Goal: Information Seeking & Learning: Learn about a topic

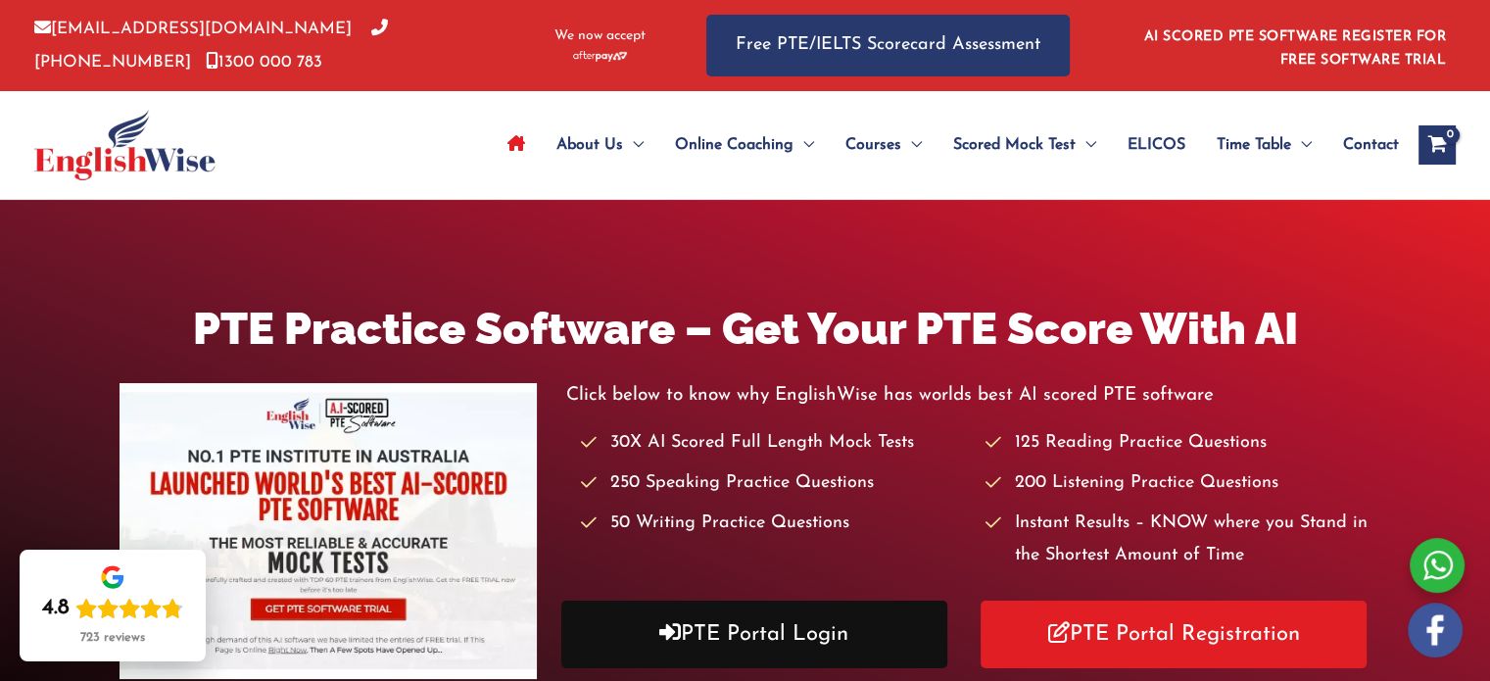
click at [729, 645] on link "PTE Portal Login" at bounding box center [754, 634] width 386 height 68
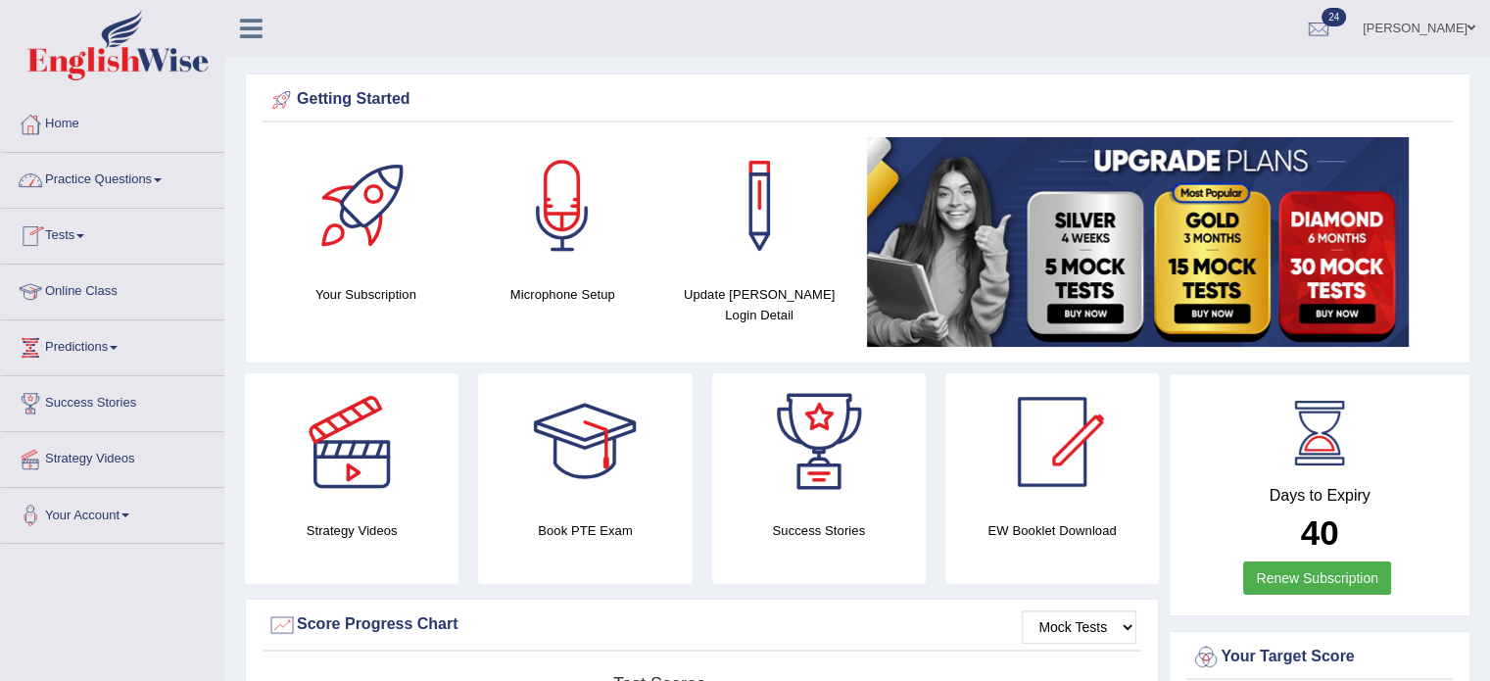
click at [153, 175] on link "Practice Questions" at bounding box center [112, 177] width 223 height 49
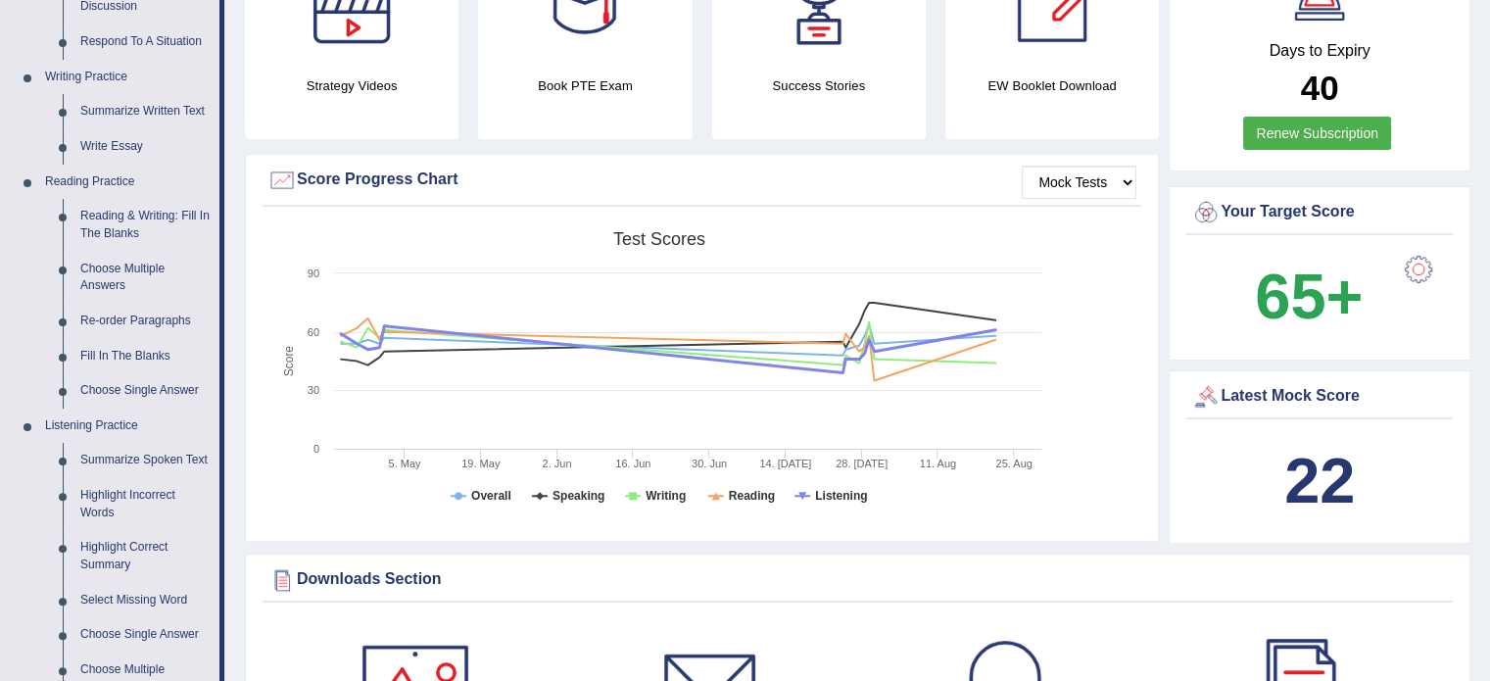
scroll to position [427, 0]
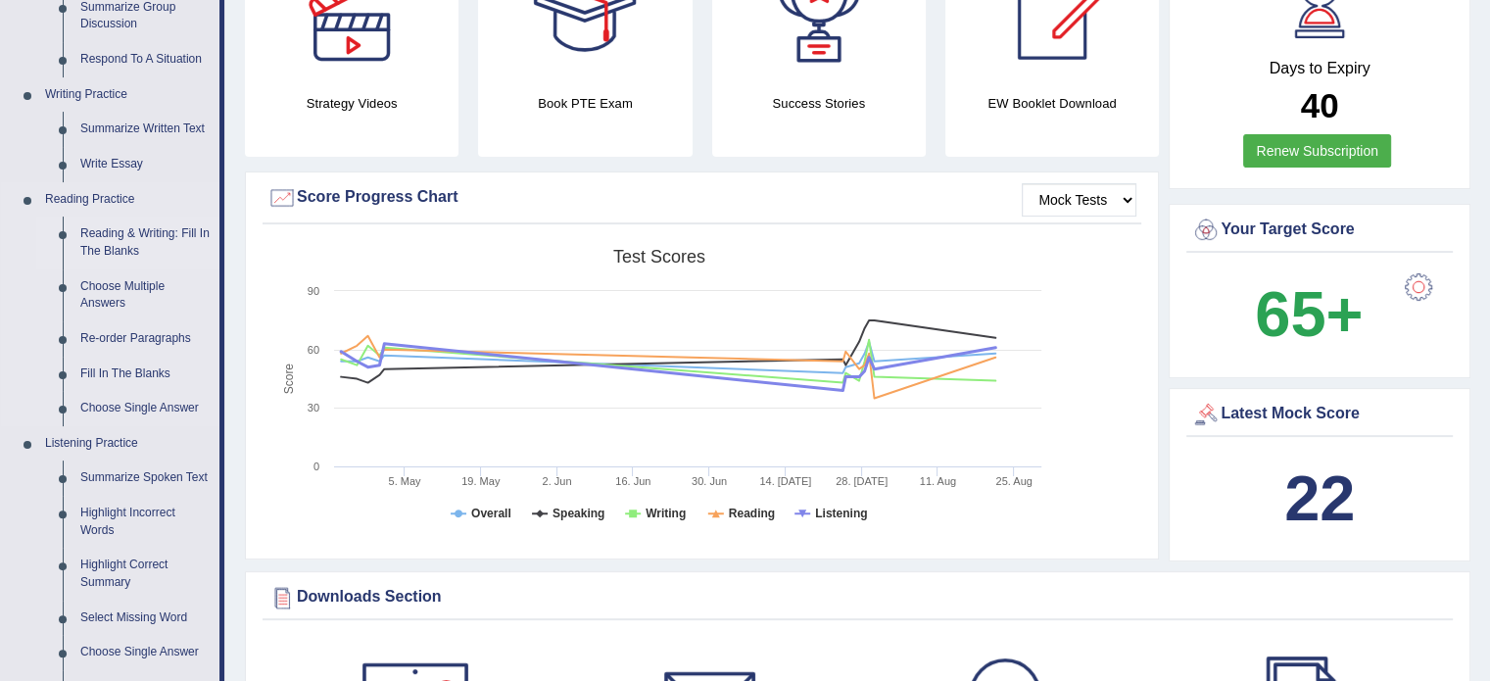
click at [125, 242] on link "Reading & Writing: Fill In The Blanks" at bounding box center [145, 242] width 148 height 52
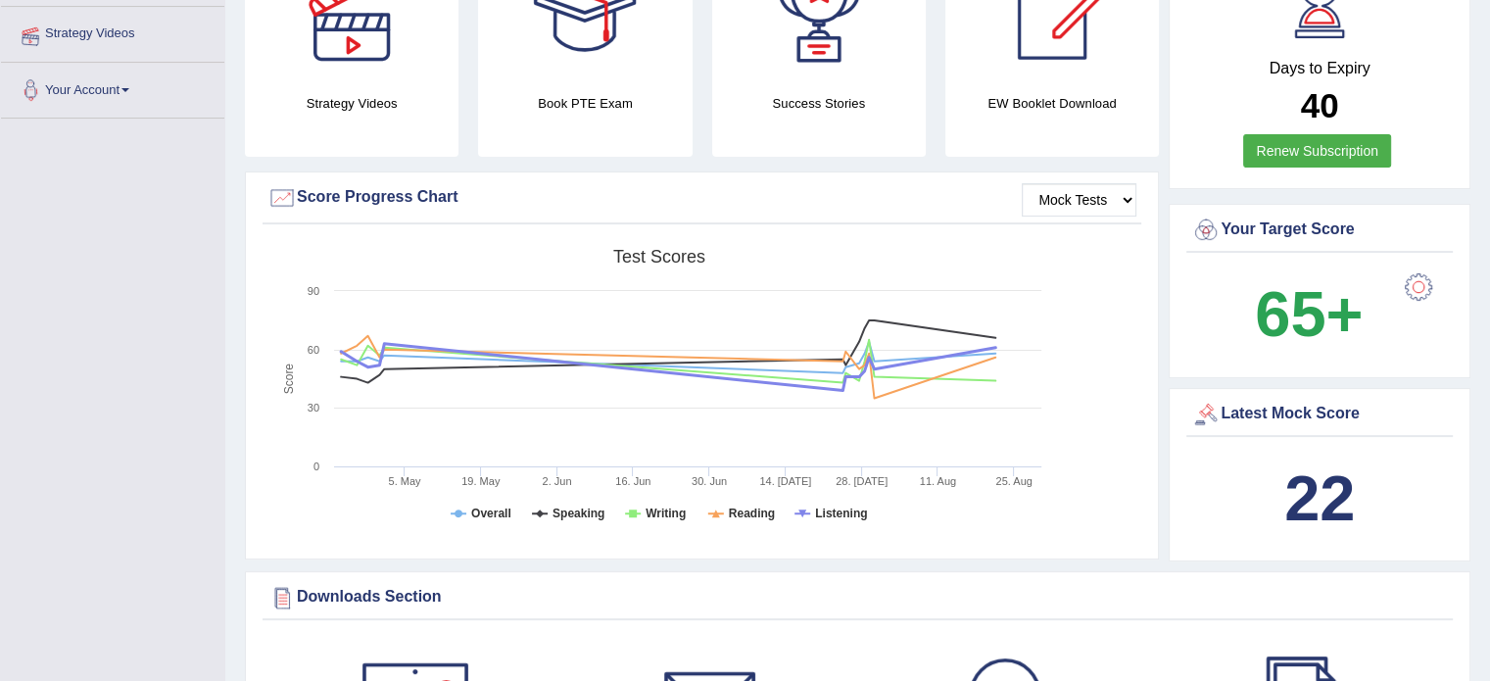
scroll to position [432, 0]
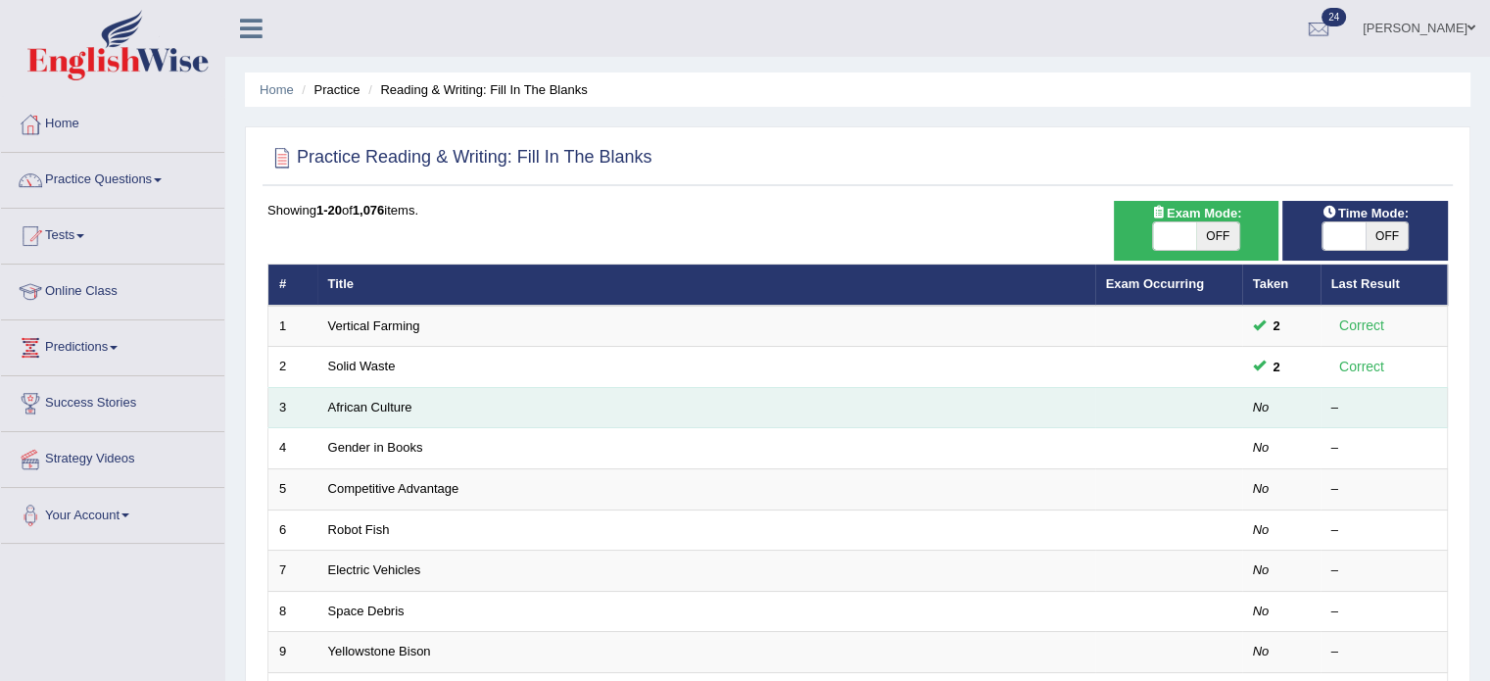
click at [471, 403] on td "African Culture" at bounding box center [706, 407] width 778 height 41
click at [384, 407] on link "African Culture" at bounding box center [370, 407] width 84 height 15
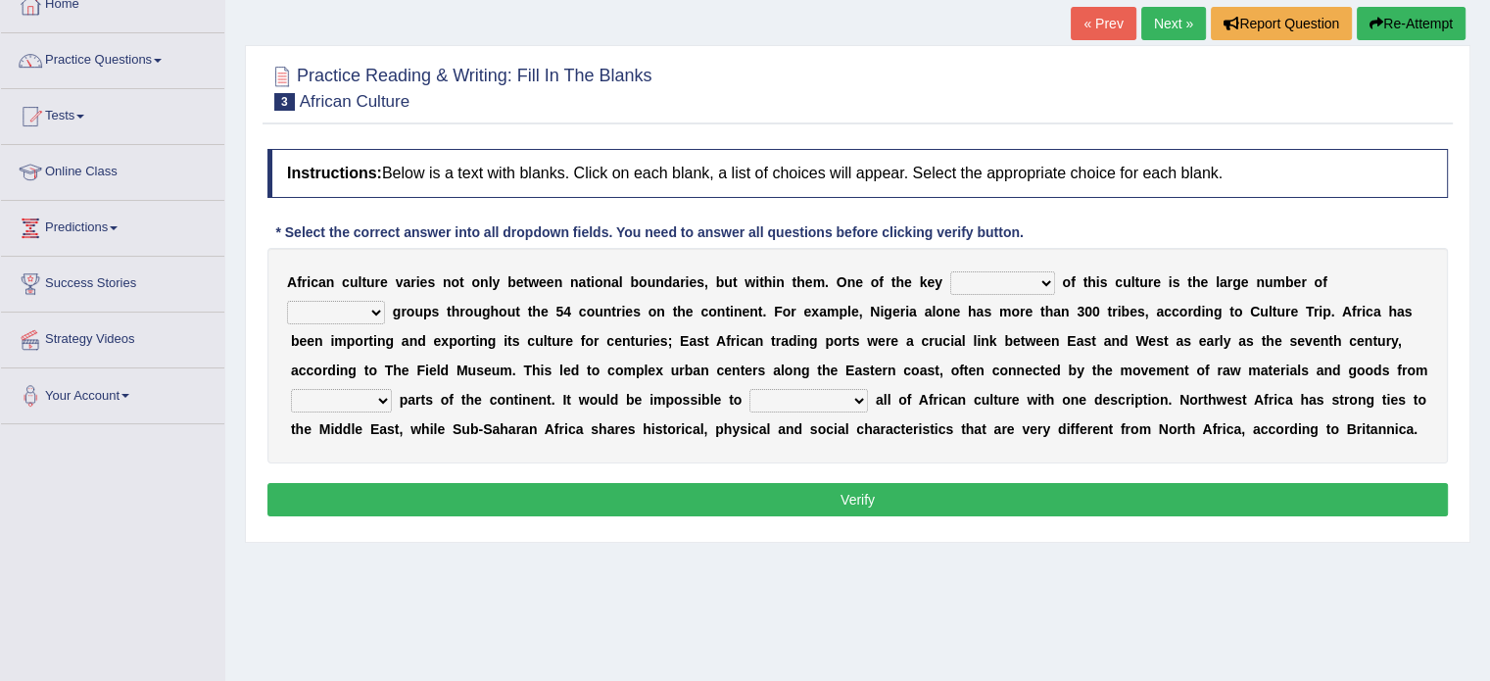
scroll to position [125, 0]
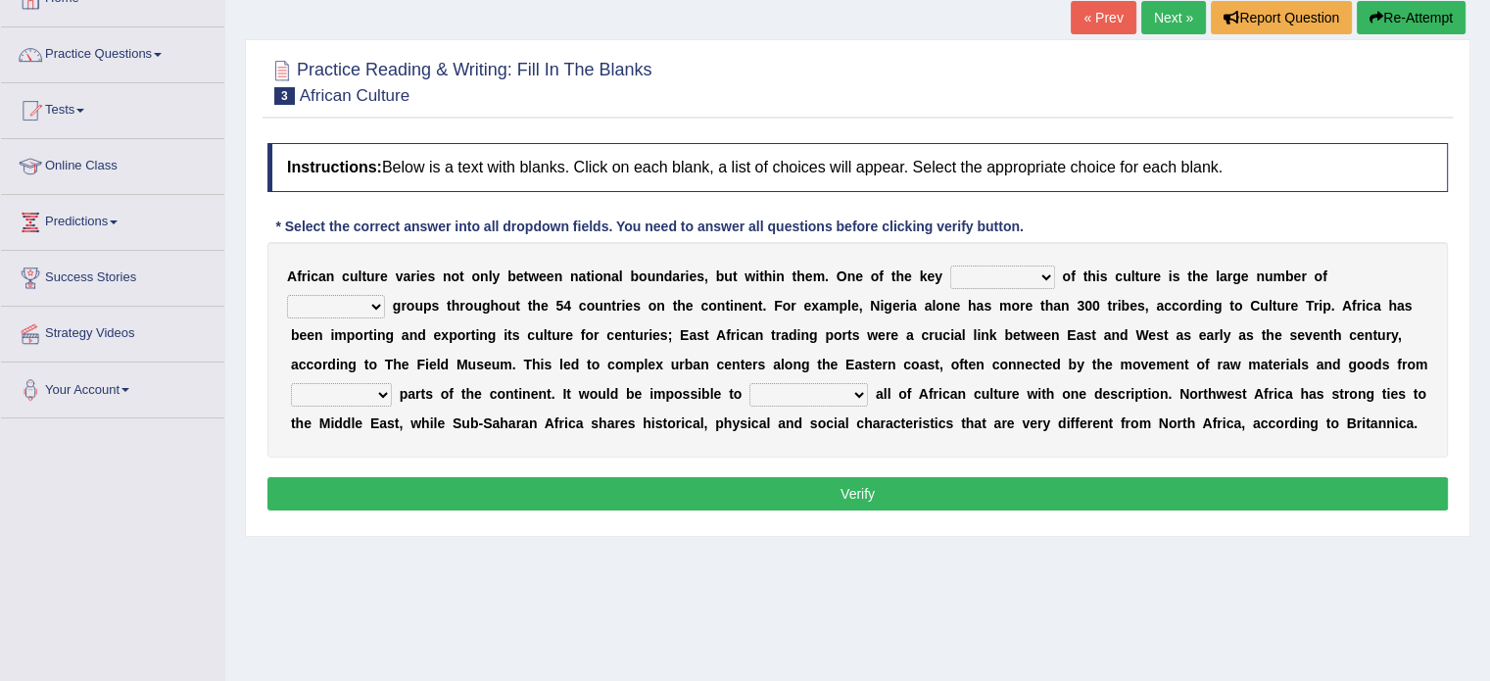
click at [1050, 275] on select "conjectures features issues doubts" at bounding box center [1002, 277] width 105 height 24
select select "features"
click at [950, 265] on select "conjectures features issues doubts" at bounding box center [1002, 277] width 105 height 24
click at [449, 310] on b "t" at bounding box center [449, 306] width 5 height 16
click at [366, 301] on select "ethic ethnic eugenic epic" at bounding box center [336, 307] width 98 height 24
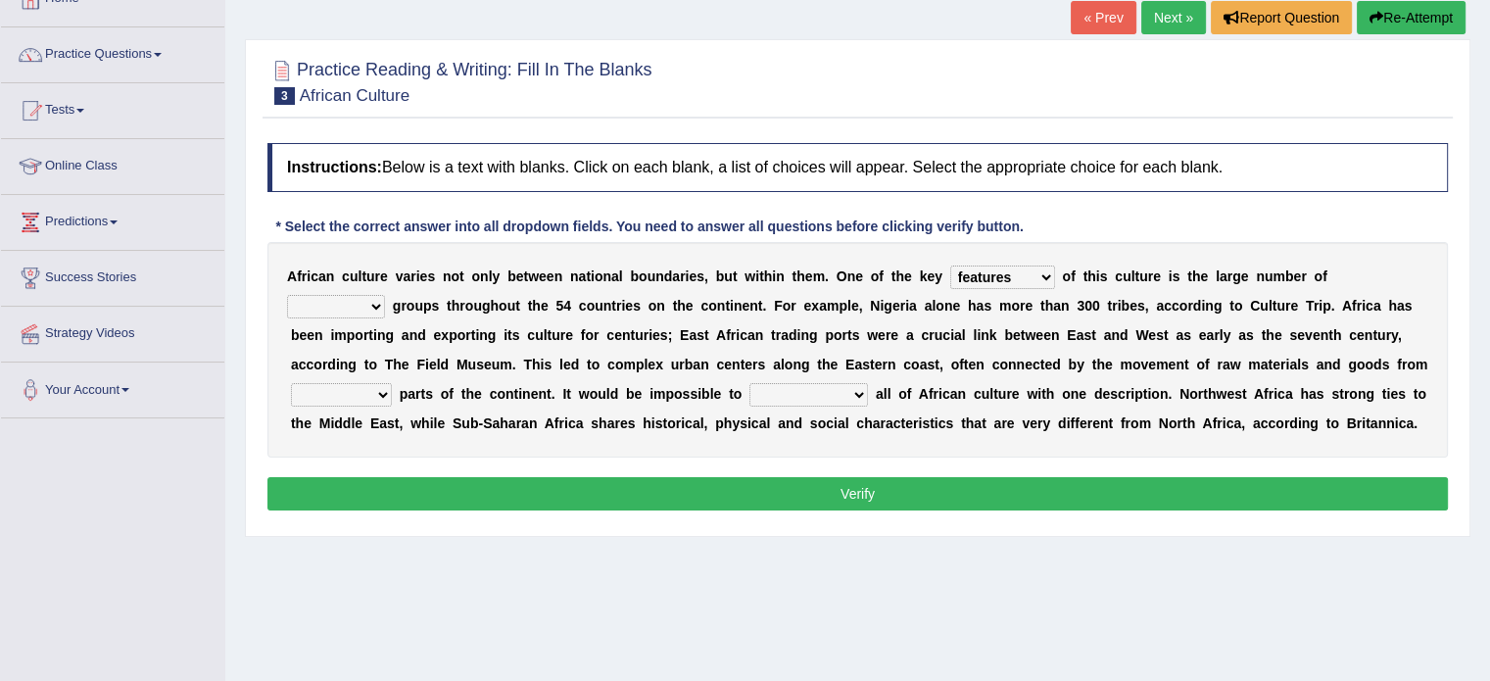
select select "ethnic"
click at [287, 295] on select "ethic ethnic eugenic epic" at bounding box center [336, 307] width 98 height 24
click at [380, 391] on select "forelocked interlocked unlocked landlocked" at bounding box center [341, 395] width 101 height 24
select select "landlocked"
click at [291, 383] on select "forelocked interlocked unlocked landlocked" at bounding box center [341, 395] width 101 height 24
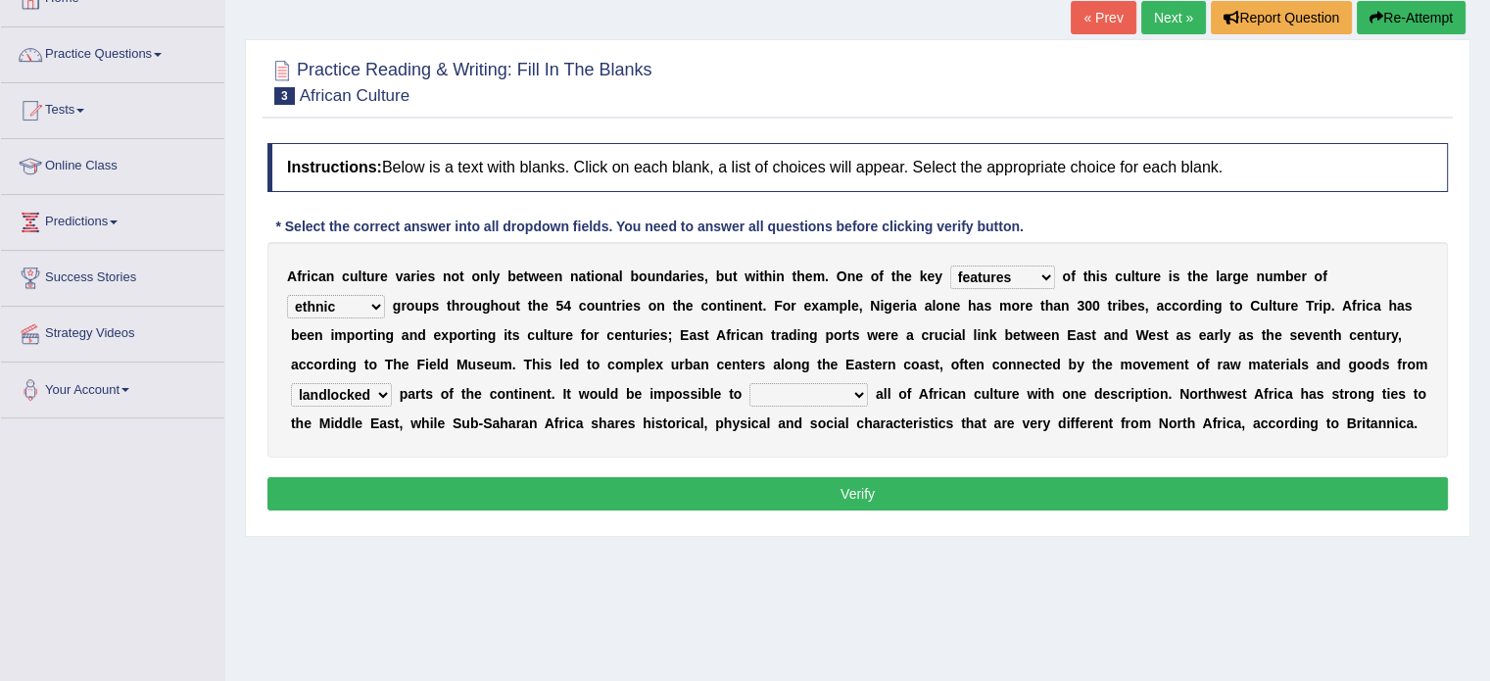
click at [860, 395] on select "characterize conceptualize symbolize synthesize" at bounding box center [808, 395] width 118 height 24
select select "symbolize"
click at [749, 383] on select "characterize conceptualize symbolize synthesize" at bounding box center [808, 395] width 118 height 24
click at [797, 488] on button "Verify" at bounding box center [857, 493] width 1180 height 33
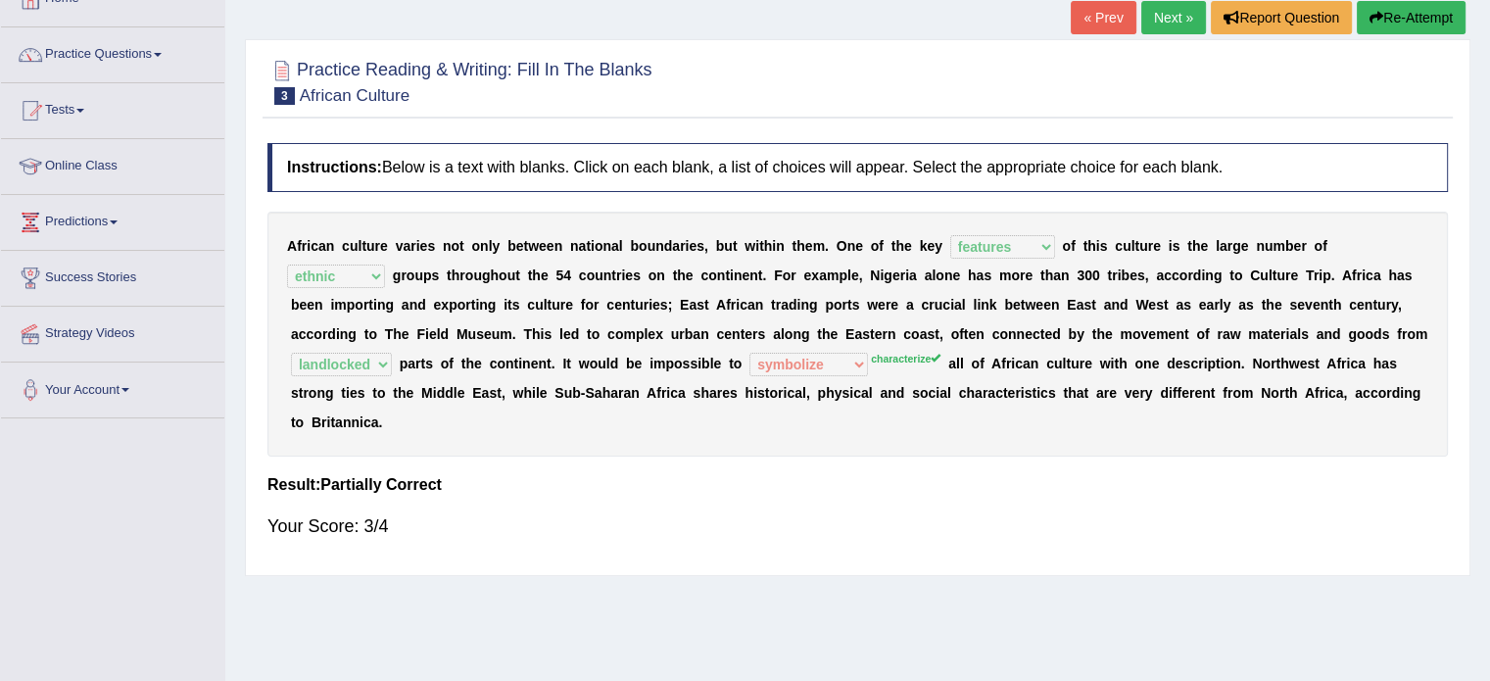
click at [1160, 21] on link "Next »" at bounding box center [1173, 17] width 65 height 33
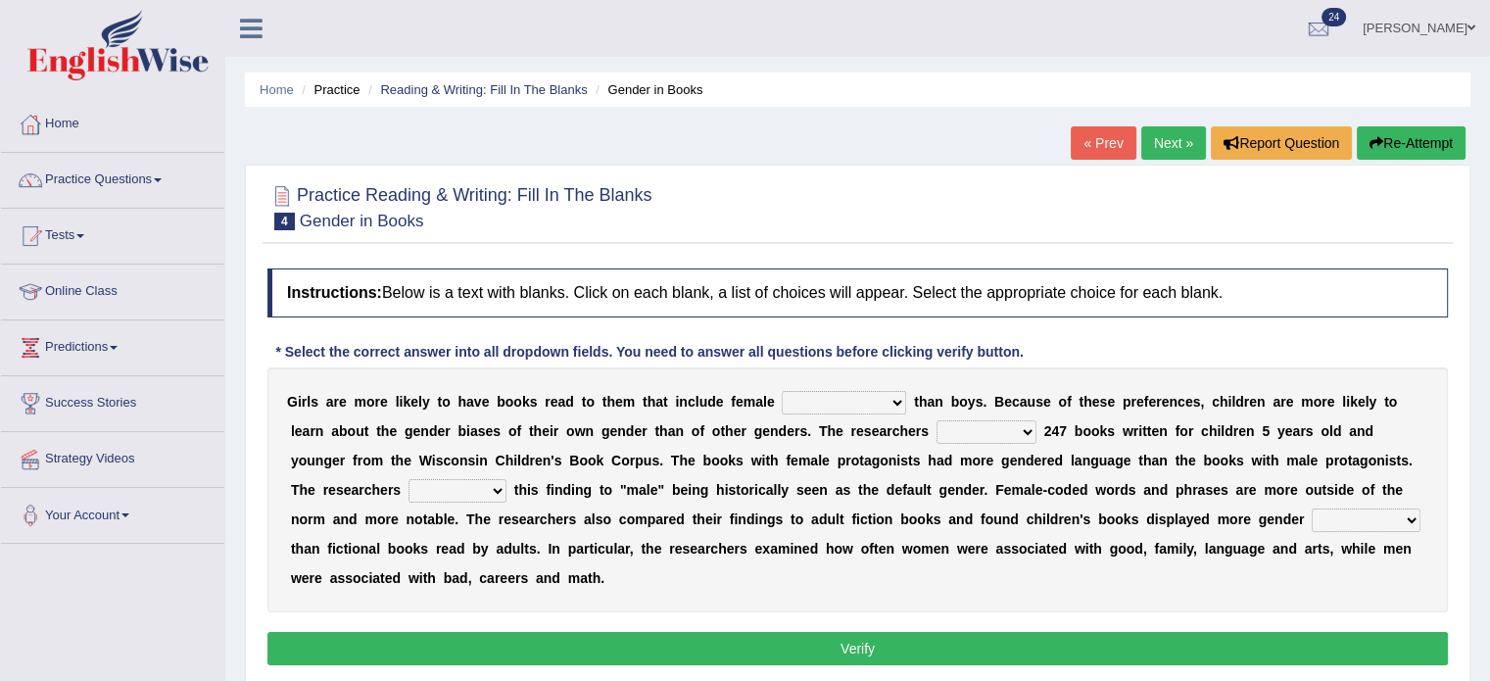
click at [889, 401] on select "protagonists cosmogonists agonists expressionists" at bounding box center [844, 403] width 124 height 24
select select "expressionists"
click at [782, 391] on select "protagonists cosmogonists agonists expressionists" at bounding box center [844, 403] width 124 height 24
click at [1029, 423] on select "hydrolyzed paralyzed catalyzed analyzed" at bounding box center [986, 432] width 100 height 24
select select "catalyzed"
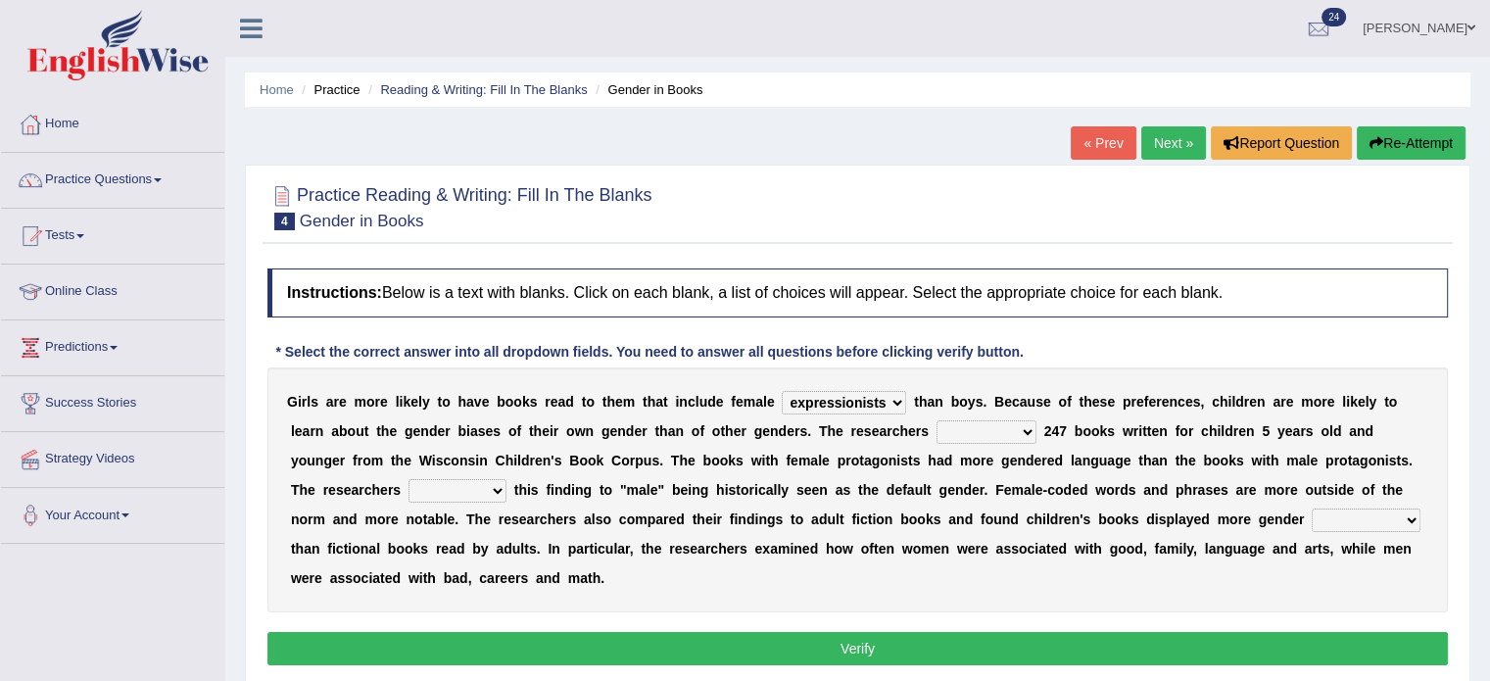
click at [936, 420] on select "hydrolyzed paralyzed catalyzed analyzed" at bounding box center [986, 432] width 100 height 24
click at [514, 482] on b "t" at bounding box center [516, 490] width 5 height 16
click at [498, 486] on select "contribute tribute distribute attribute" at bounding box center [457, 491] width 98 height 24
select select "contribute"
click at [408, 479] on select "contribute tribute distribute attribute" at bounding box center [457, 491] width 98 height 24
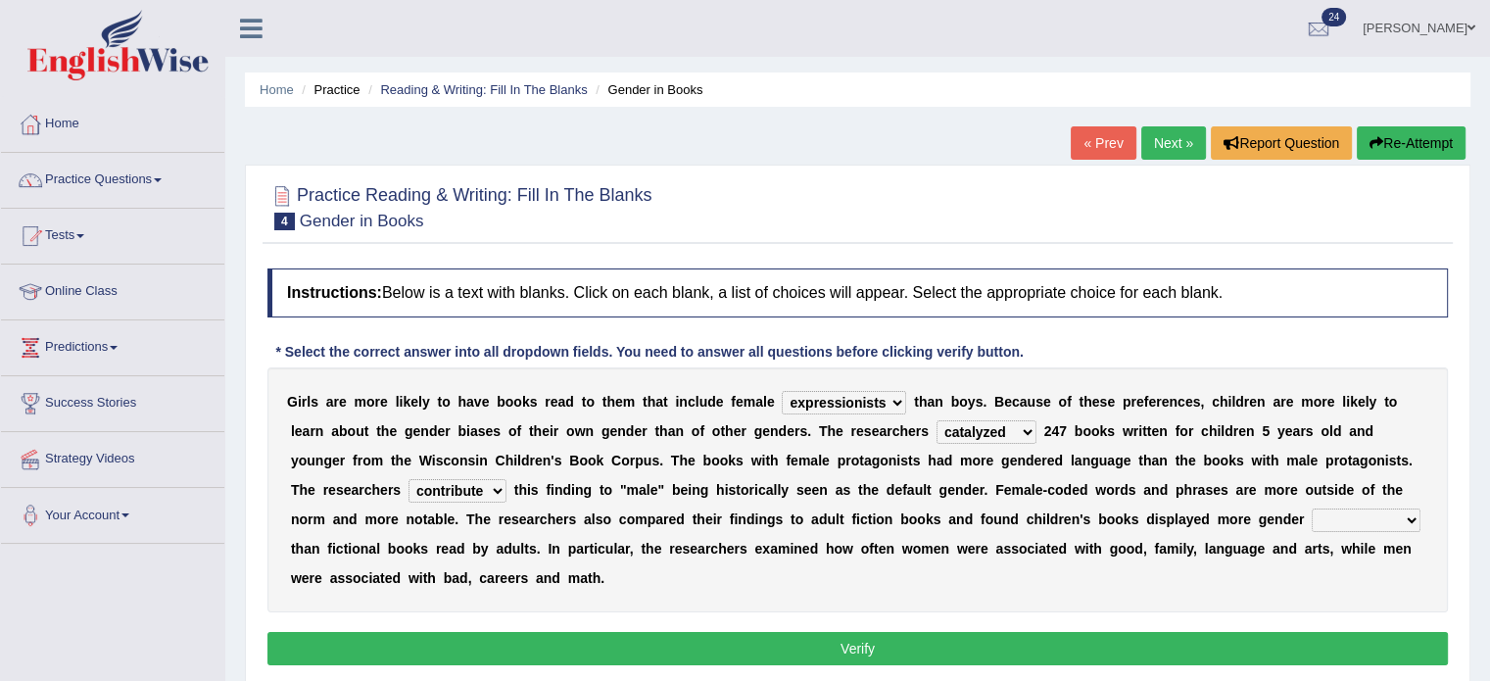
click at [1414, 516] on select "stereotypes teletypes prototypes electrotypes" at bounding box center [1365, 520] width 109 height 24
click at [1311, 508] on select "stereotypes teletypes prototypes electrotypes" at bounding box center [1365, 520] width 109 height 24
click at [1402, 517] on select "stereotypes teletypes prototypes electrotypes" at bounding box center [1365, 520] width 109 height 24
select select "prototypes"
click at [1311, 508] on select "stereotypes teletypes prototypes electrotypes" at bounding box center [1365, 520] width 109 height 24
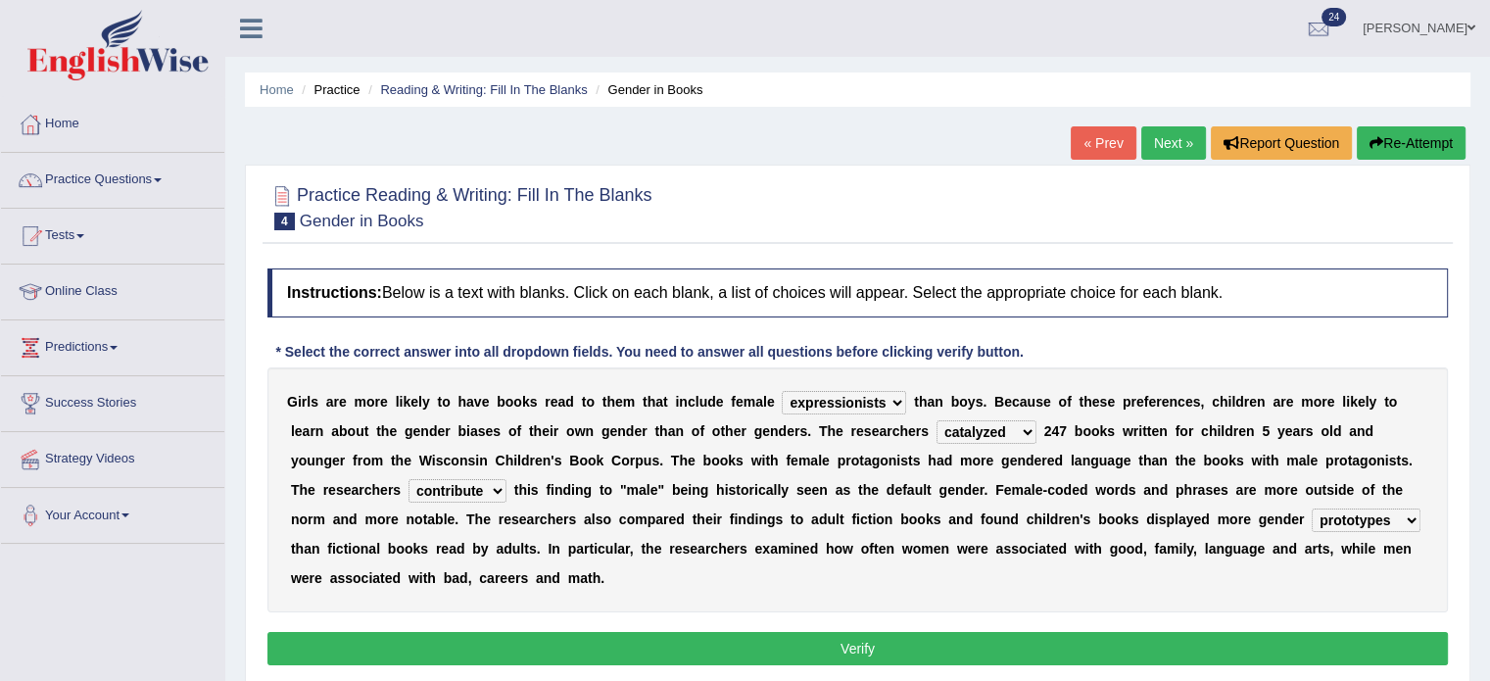
click at [810, 639] on button "Verify" at bounding box center [857, 648] width 1180 height 33
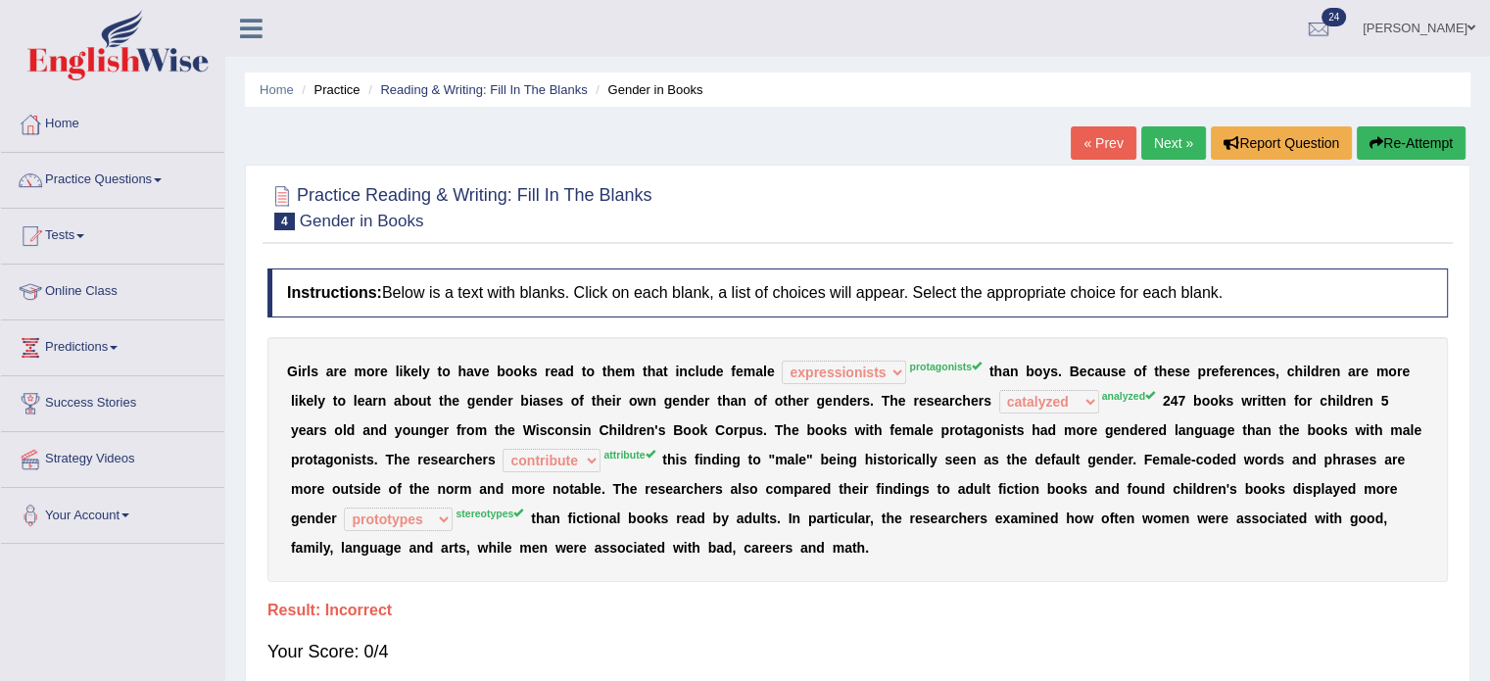
click at [1419, 139] on button "Re-Attempt" at bounding box center [1410, 142] width 109 height 33
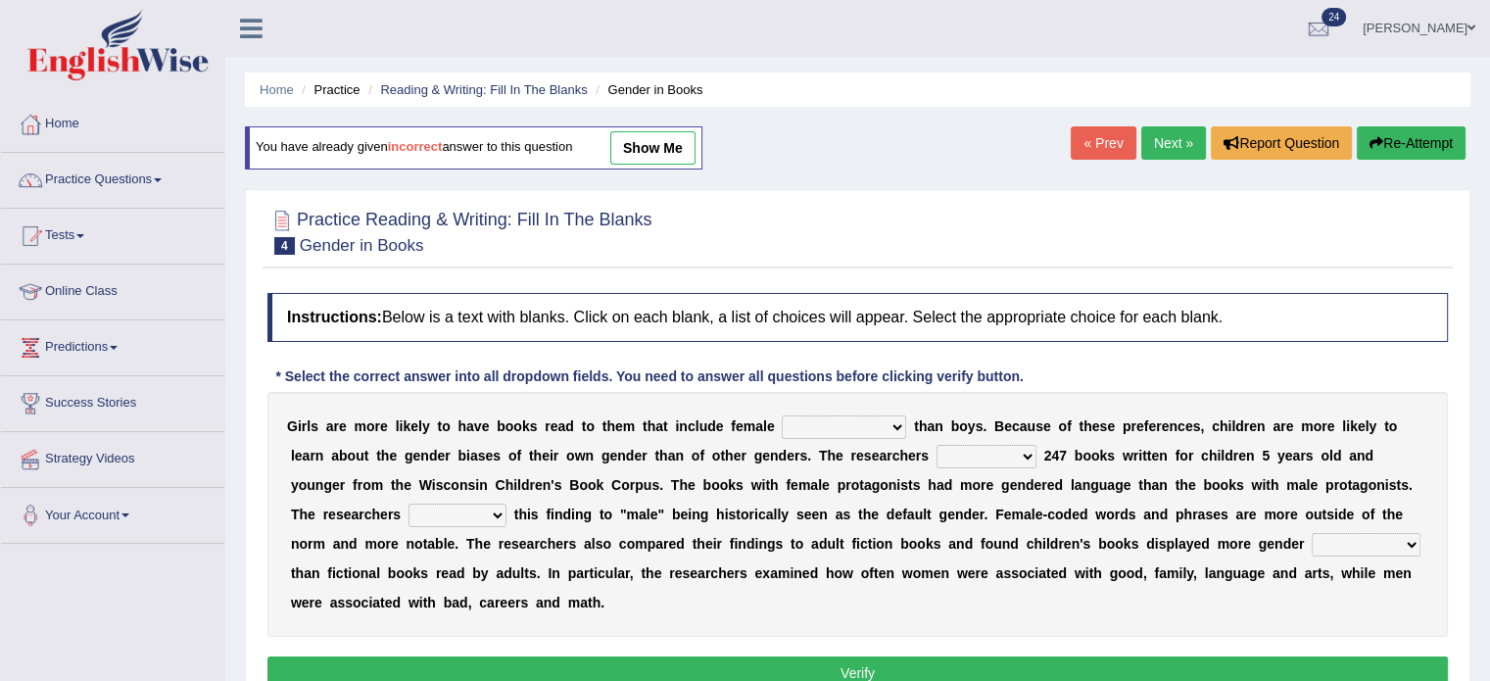
click at [893, 426] on select "protagonists cosmogonists agonists expressionists" at bounding box center [844, 427] width 124 height 24
select select "protagonists"
click at [782, 415] on select "protagonists cosmogonists agonists expressionists" at bounding box center [844, 427] width 124 height 24
click at [1009, 454] on select "hydrolyzed paralyzed catalyzed analyzed" at bounding box center [986, 457] width 100 height 24
select select "analyzed"
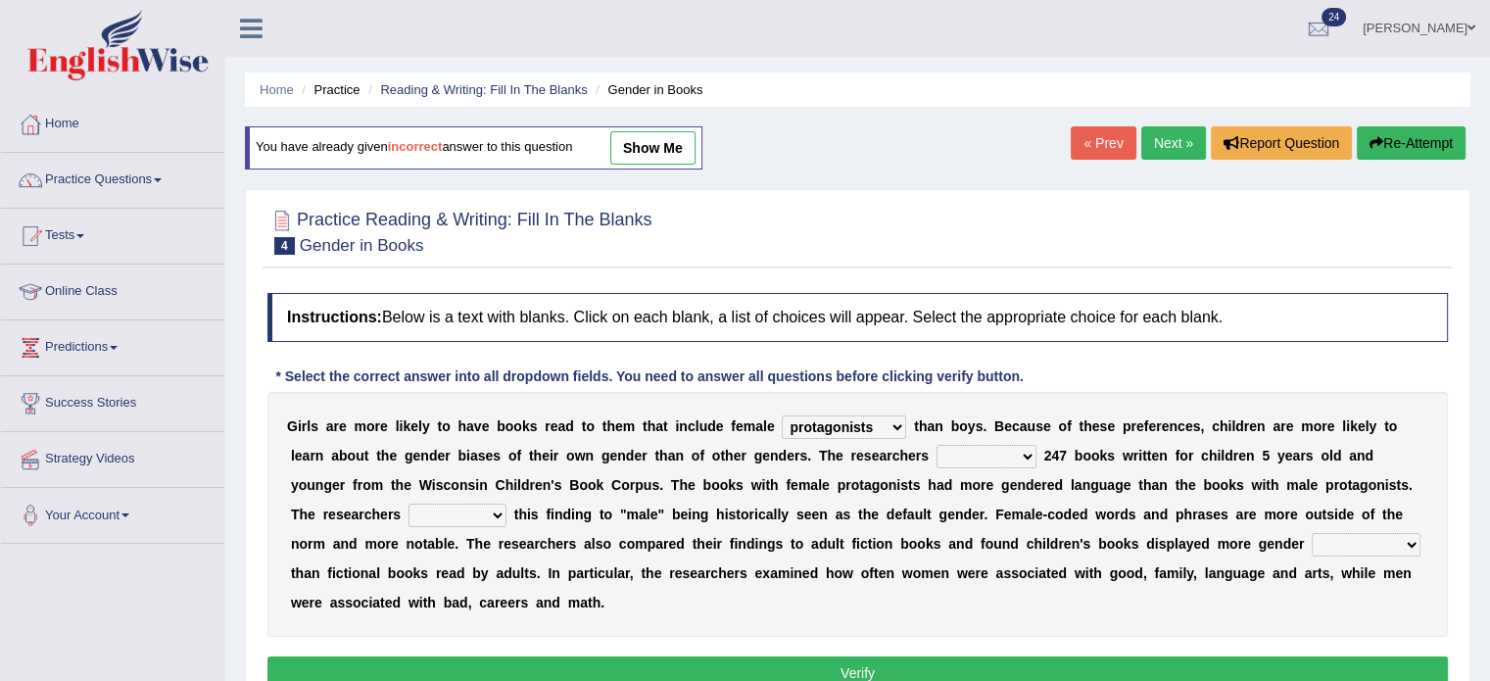
click at [936, 445] on select "hydrolyzed paralyzed catalyzed analyzed" at bounding box center [986, 457] width 100 height 24
click at [498, 516] on select "contribute tribute distribute attribute" at bounding box center [457, 515] width 98 height 24
select select "attribute"
click at [408, 503] on select "contribute tribute distribute attribute" at bounding box center [457, 515] width 98 height 24
click at [1414, 534] on select "stereotypes teletypes prototypes electrotypes" at bounding box center [1365, 545] width 109 height 24
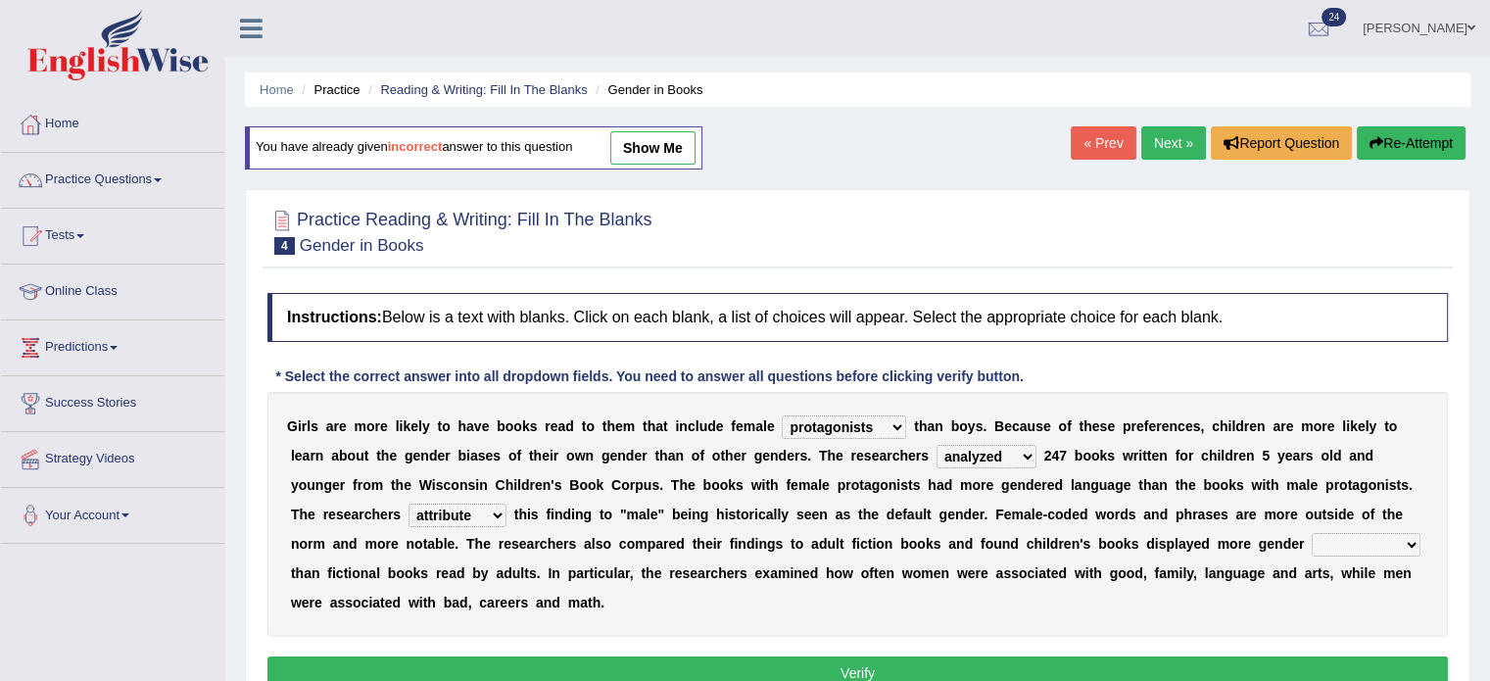
select select "teletypes"
click at [1311, 533] on select "stereotypes teletypes prototypes electrotypes" at bounding box center [1365, 545] width 109 height 24
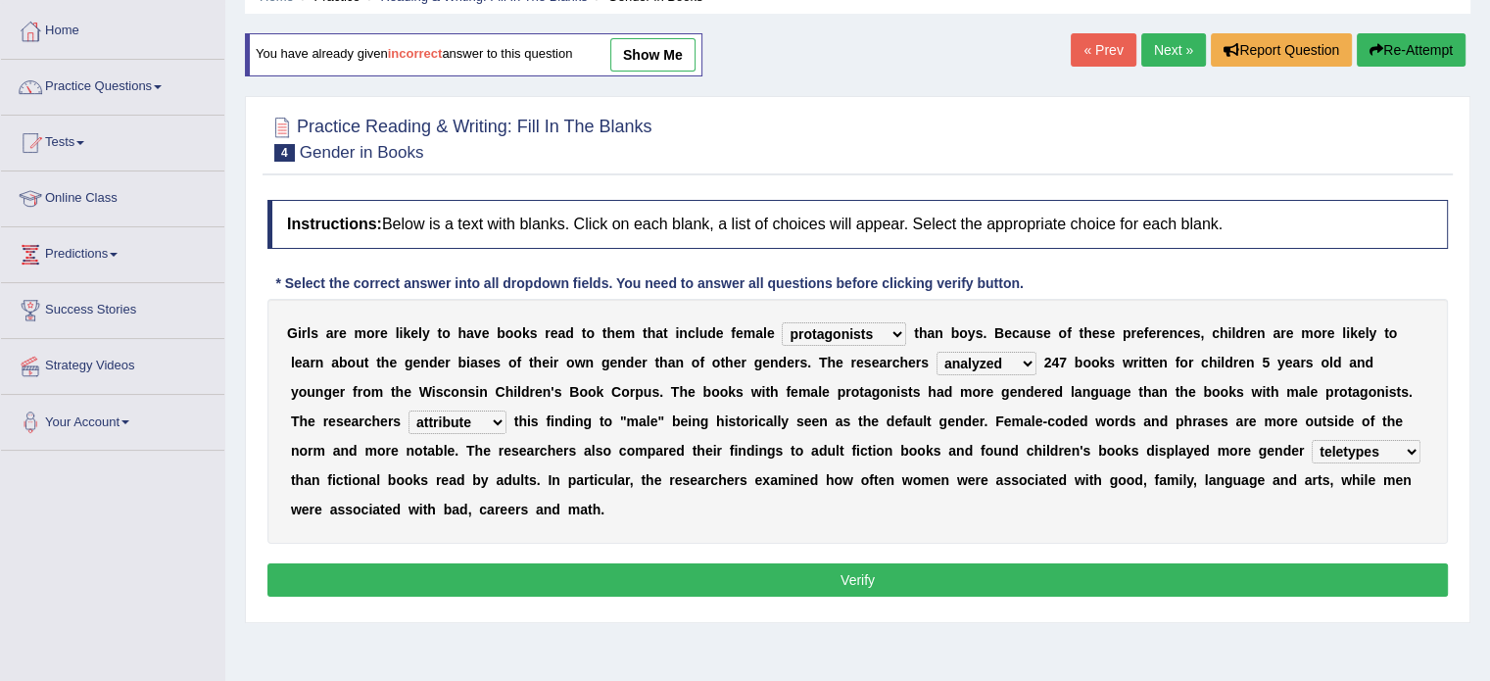
scroll to position [94, 0]
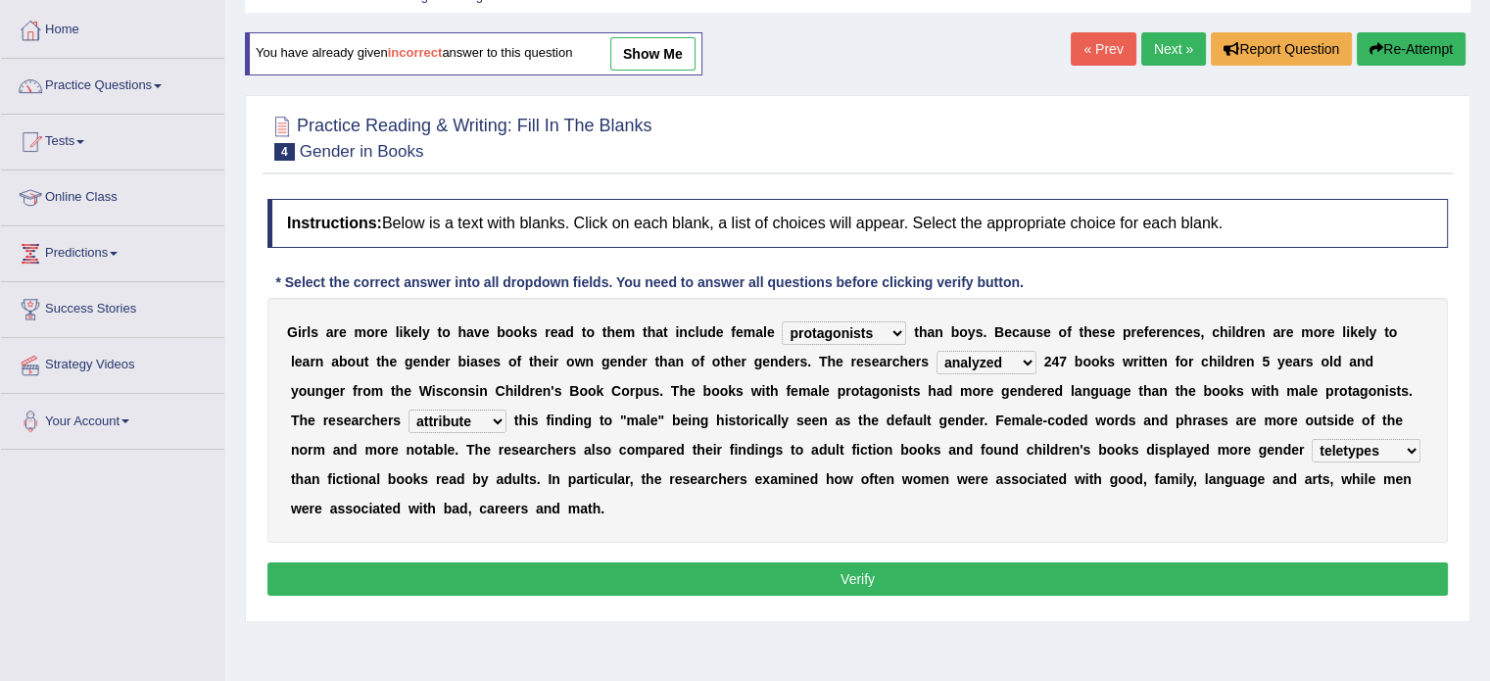
click at [1128, 562] on button "Verify" at bounding box center [857, 578] width 1180 height 33
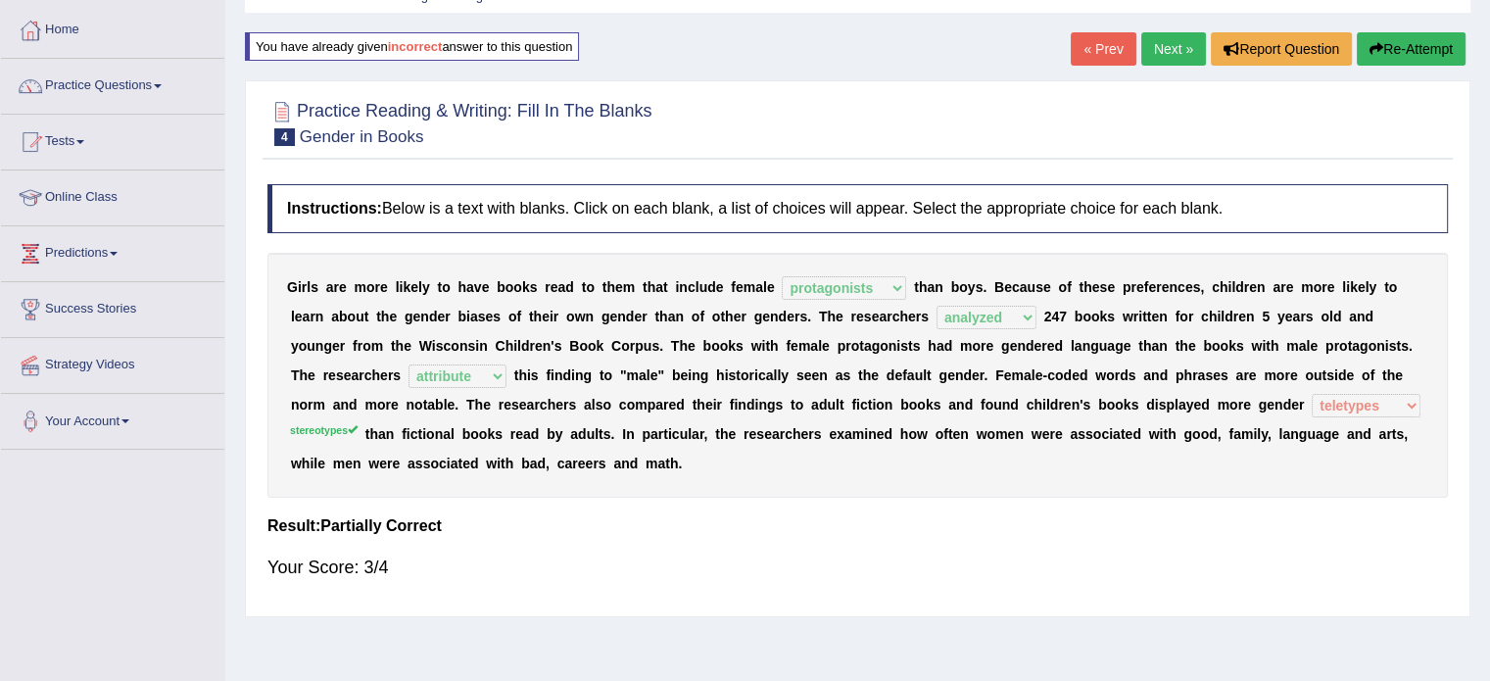
click at [1394, 45] on button "Re-Attempt" at bounding box center [1410, 48] width 109 height 33
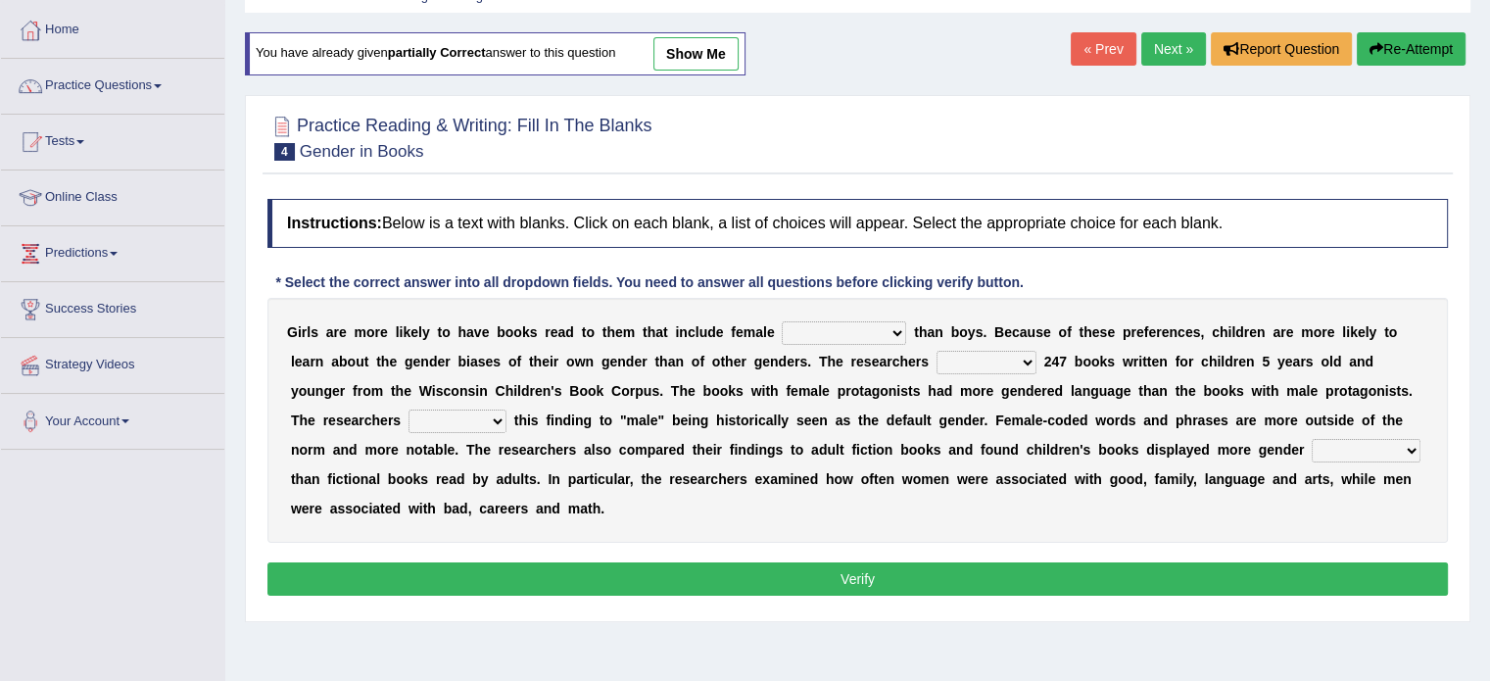
click at [896, 330] on select "protagonists cosmogonists agonists expressionists" at bounding box center [844, 333] width 124 height 24
select select "protagonists"
click at [782, 321] on select "protagonists cosmogonists agonists expressionists" at bounding box center [844, 333] width 124 height 24
click at [1024, 363] on select "hydrolyzed paralyzed catalyzed analyzed" at bounding box center [986, 363] width 100 height 24
select select "analyzed"
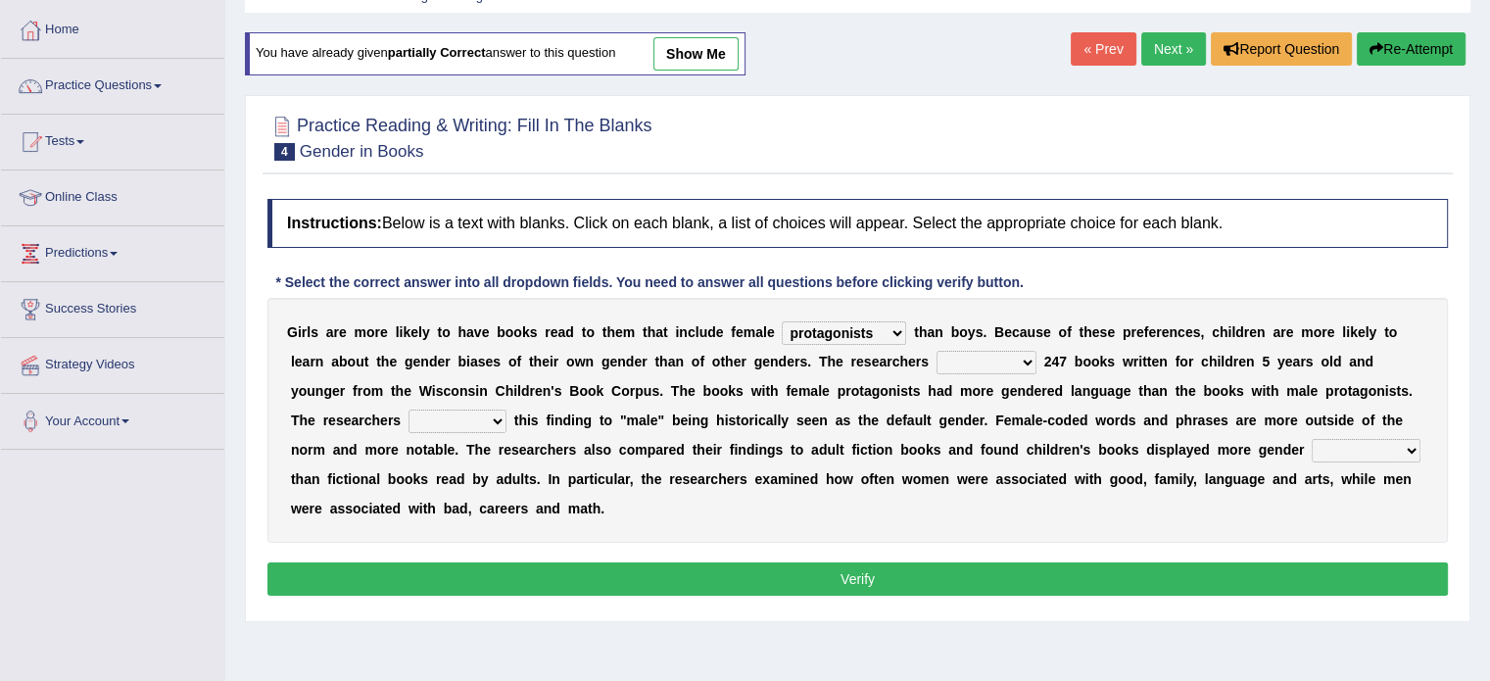
click at [936, 351] on select "hydrolyzed paralyzed catalyzed analyzed" at bounding box center [986, 363] width 100 height 24
click at [495, 418] on select "contribute tribute distribute attribute" at bounding box center [457, 421] width 98 height 24
select select "attribute"
click at [408, 409] on select "contribute tribute distribute attribute" at bounding box center [457, 421] width 98 height 24
click at [1410, 447] on select "stereotypes teletypes prototypes electrotypes" at bounding box center [1365, 451] width 109 height 24
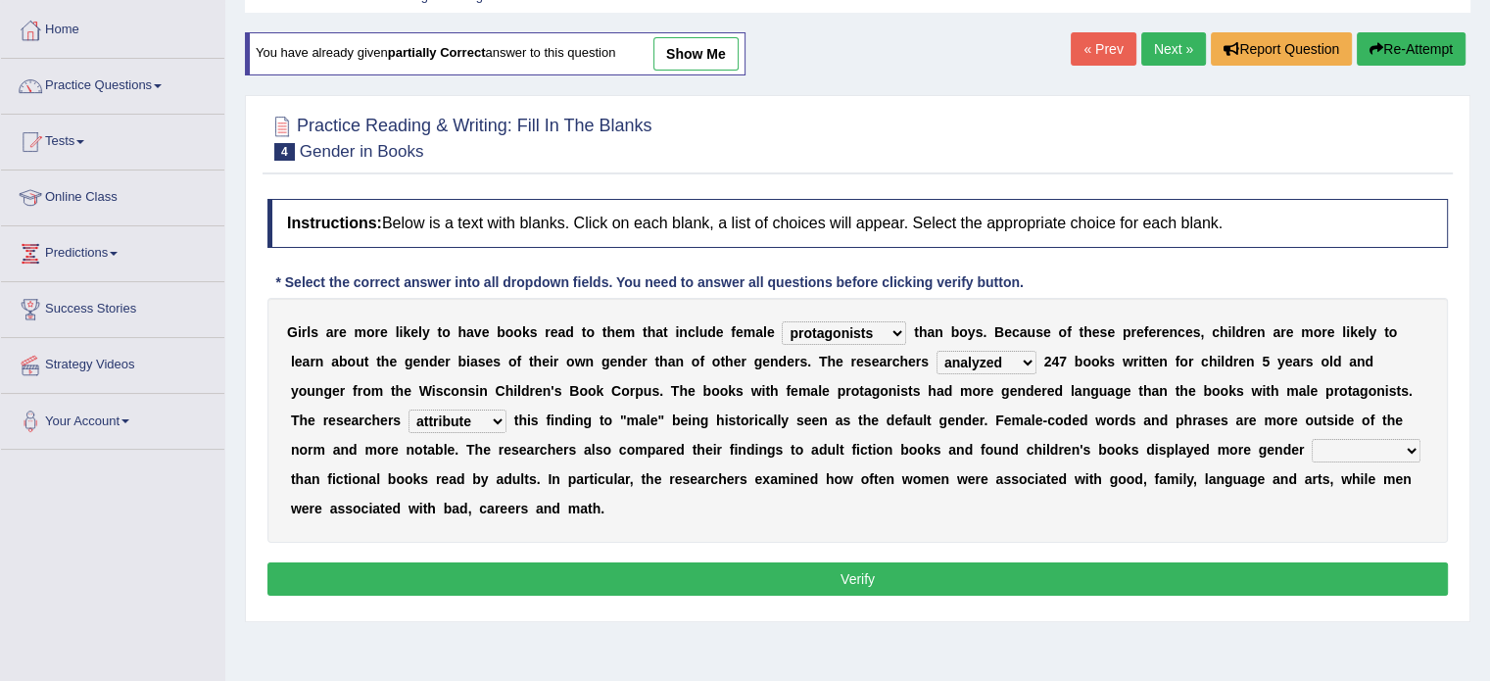
select select "stereotypes"
click at [1311, 439] on select "stereotypes teletypes prototypes electrotypes" at bounding box center [1365, 451] width 109 height 24
click at [1214, 583] on button "Verify" at bounding box center [857, 578] width 1180 height 33
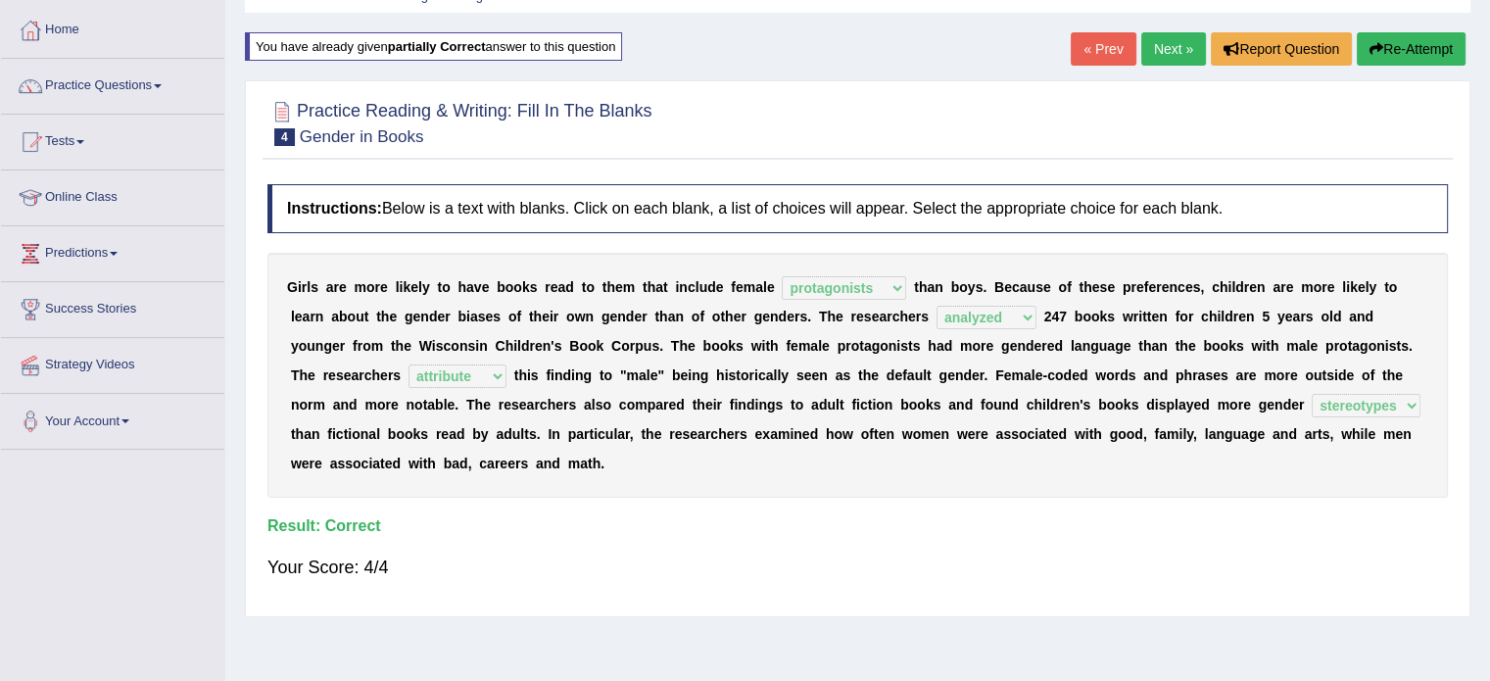
click at [1164, 45] on link "Next »" at bounding box center [1173, 48] width 65 height 33
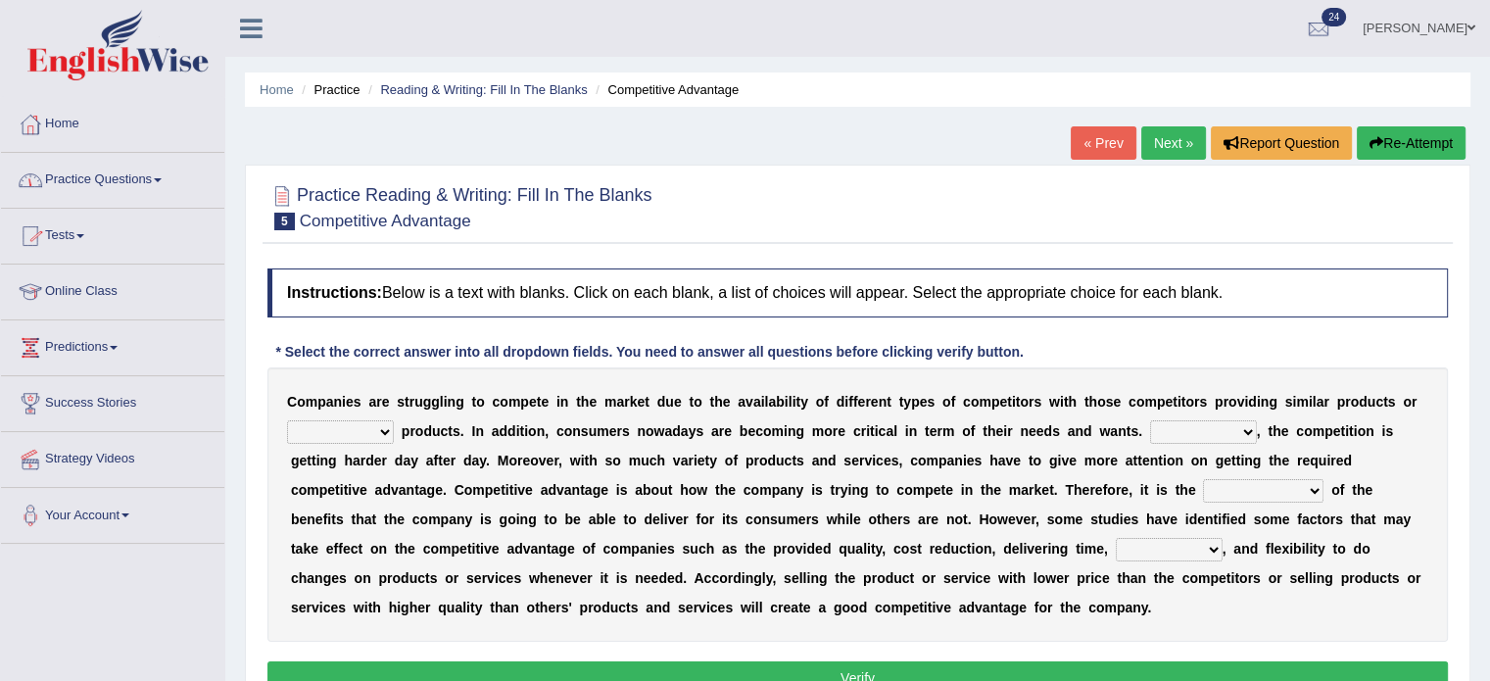
click at [80, 234] on link "Tests" at bounding box center [112, 233] width 223 height 49
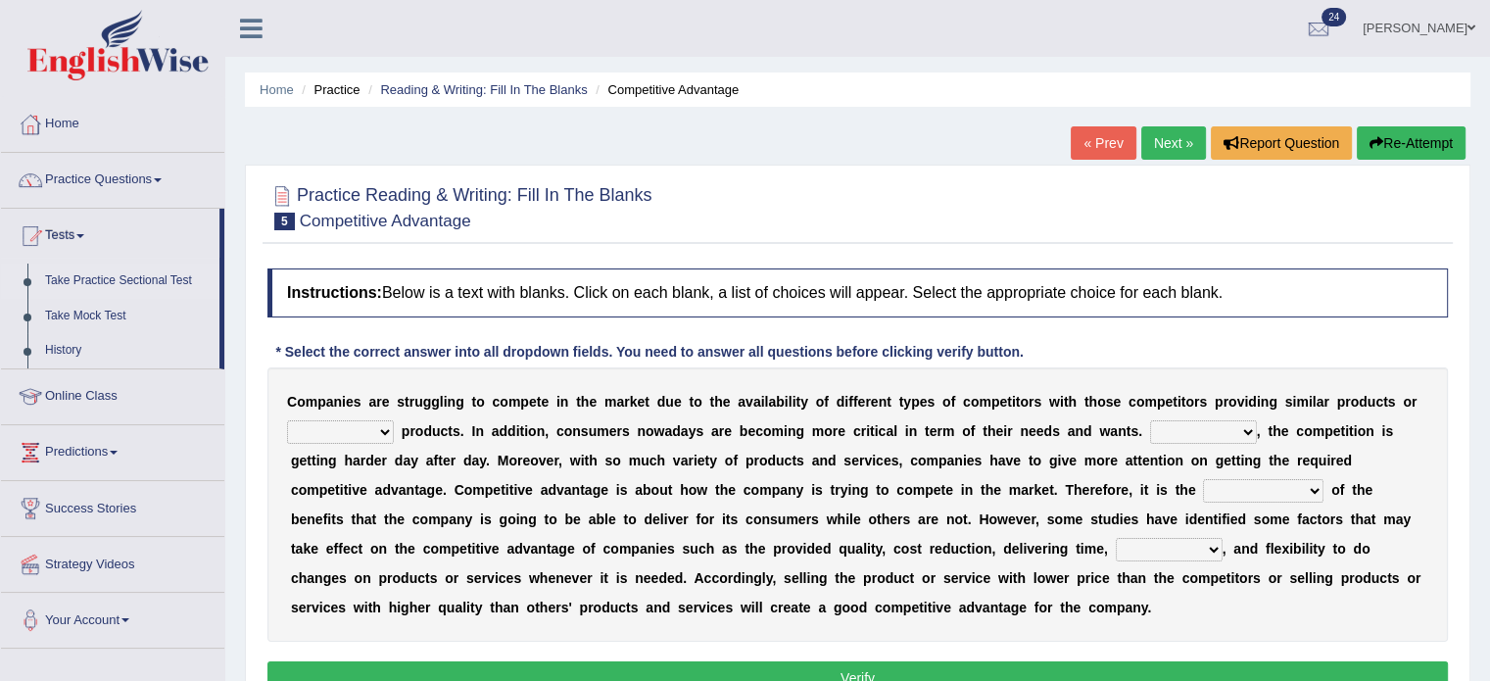
click at [143, 273] on link "Take Practice Sectional Test" at bounding box center [127, 280] width 183 height 35
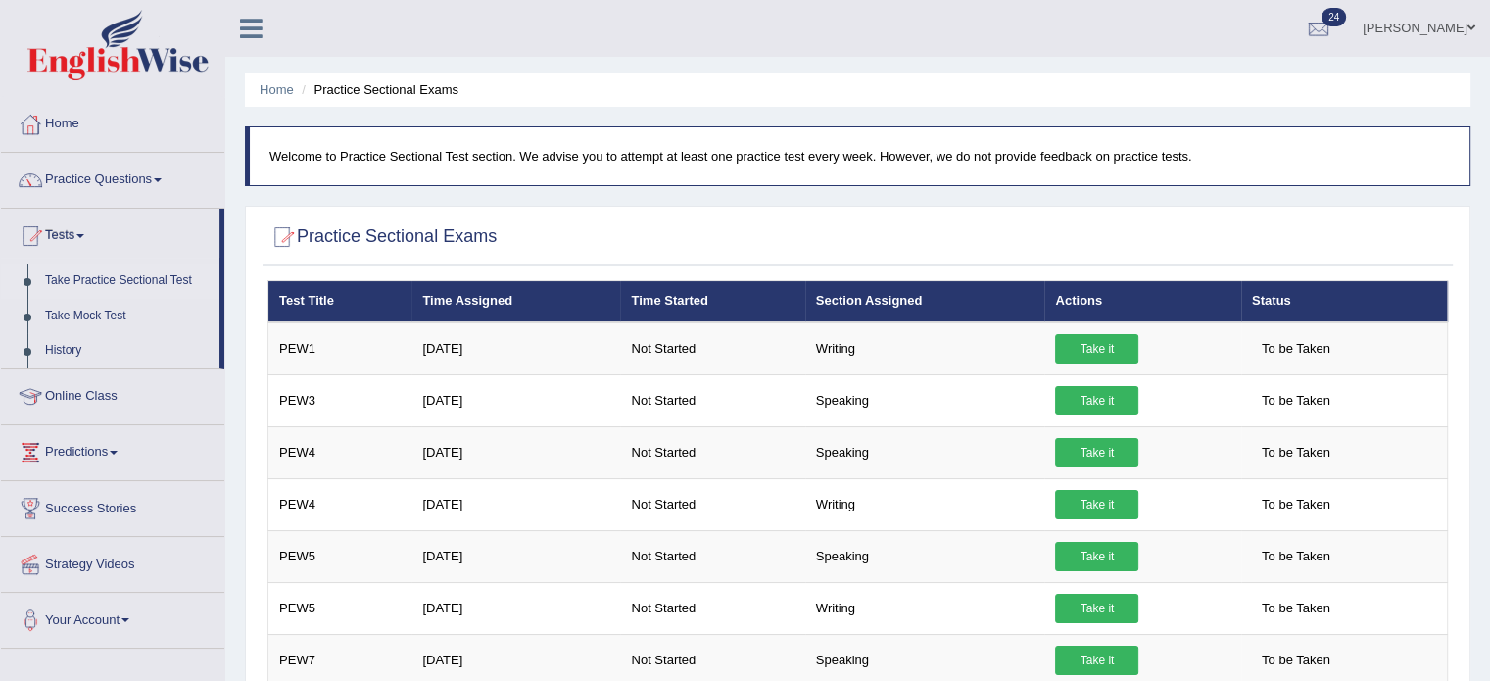
click at [121, 281] on link "Take Practice Sectional Test" at bounding box center [127, 280] width 183 height 35
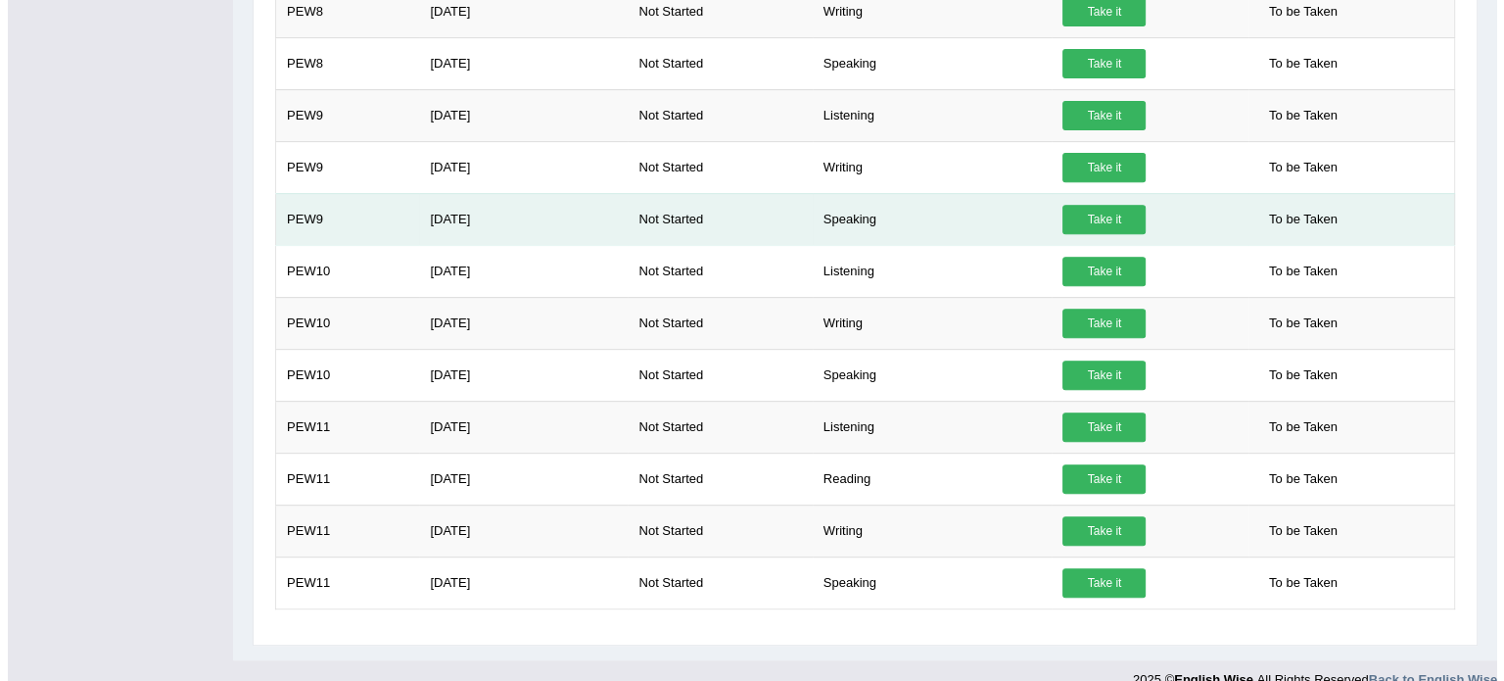
scroll to position [775, 0]
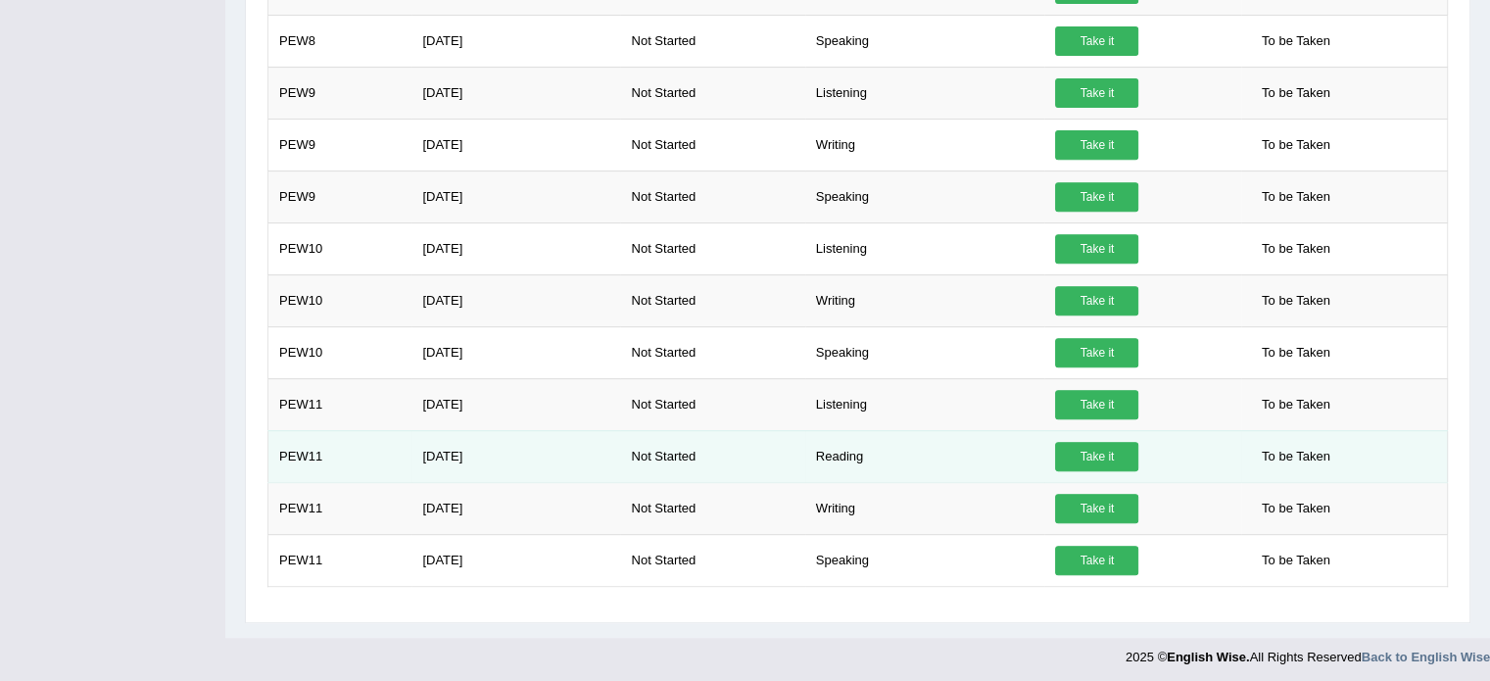
click at [1093, 459] on link "Take it" at bounding box center [1096, 456] width 83 height 29
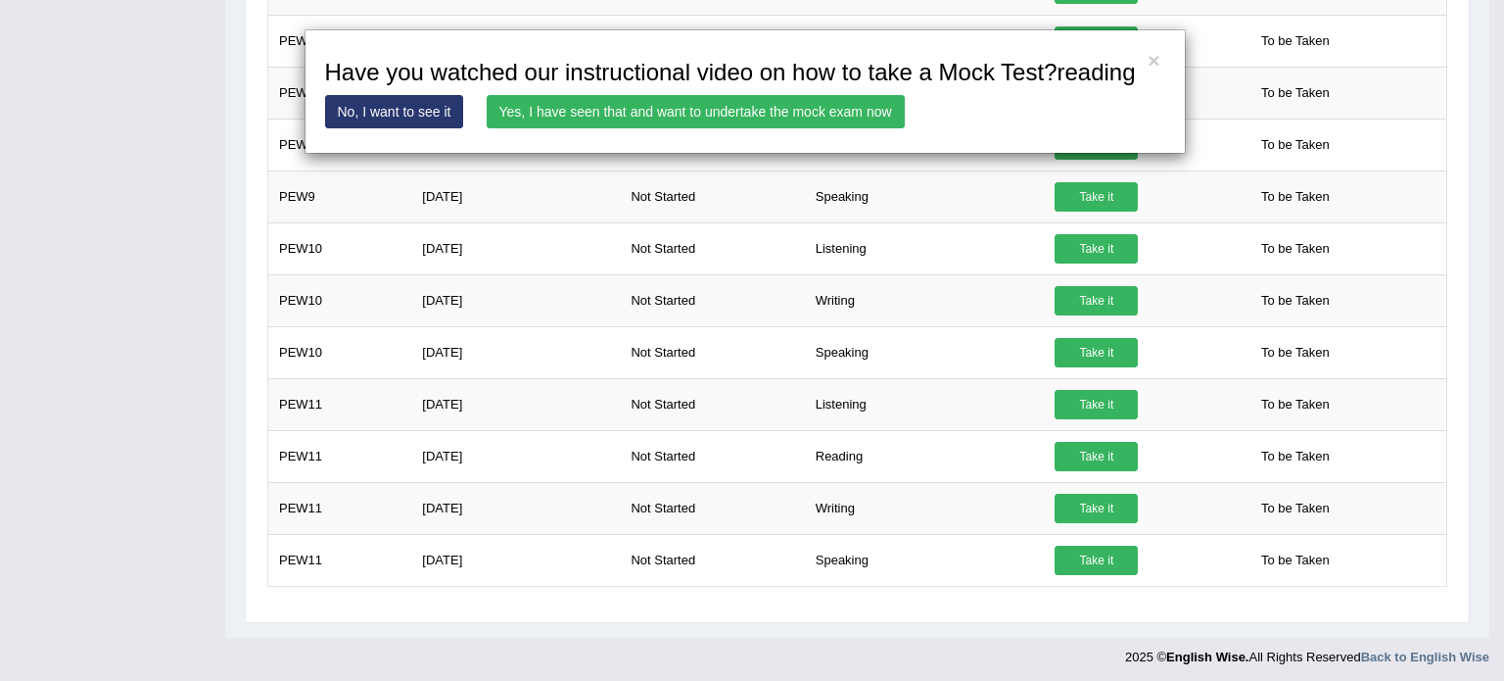
click at [725, 110] on link "Yes, I have seen that and want to undertake the mock exam now" at bounding box center [696, 111] width 418 height 33
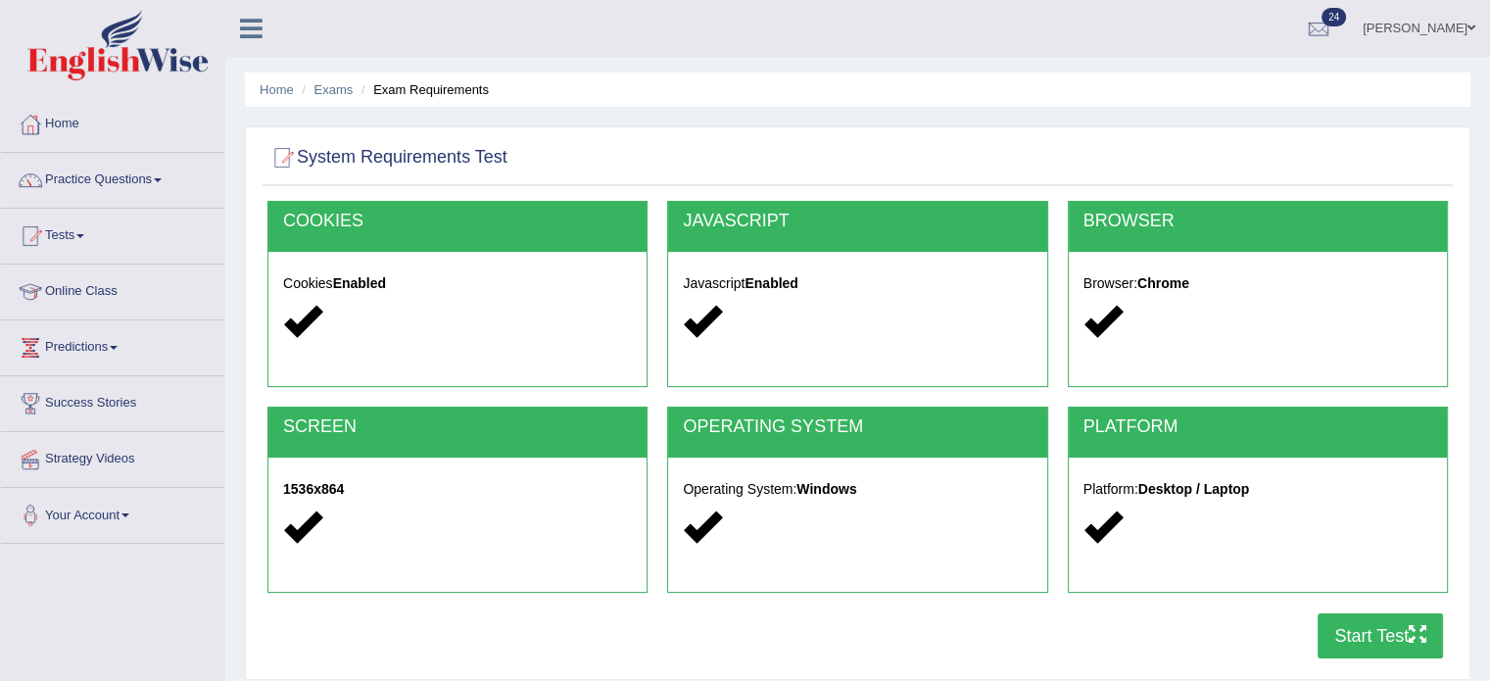
click at [1363, 630] on button "Start Test" at bounding box center [1379, 635] width 125 height 45
click at [1371, 623] on button "Start Test" at bounding box center [1379, 635] width 125 height 45
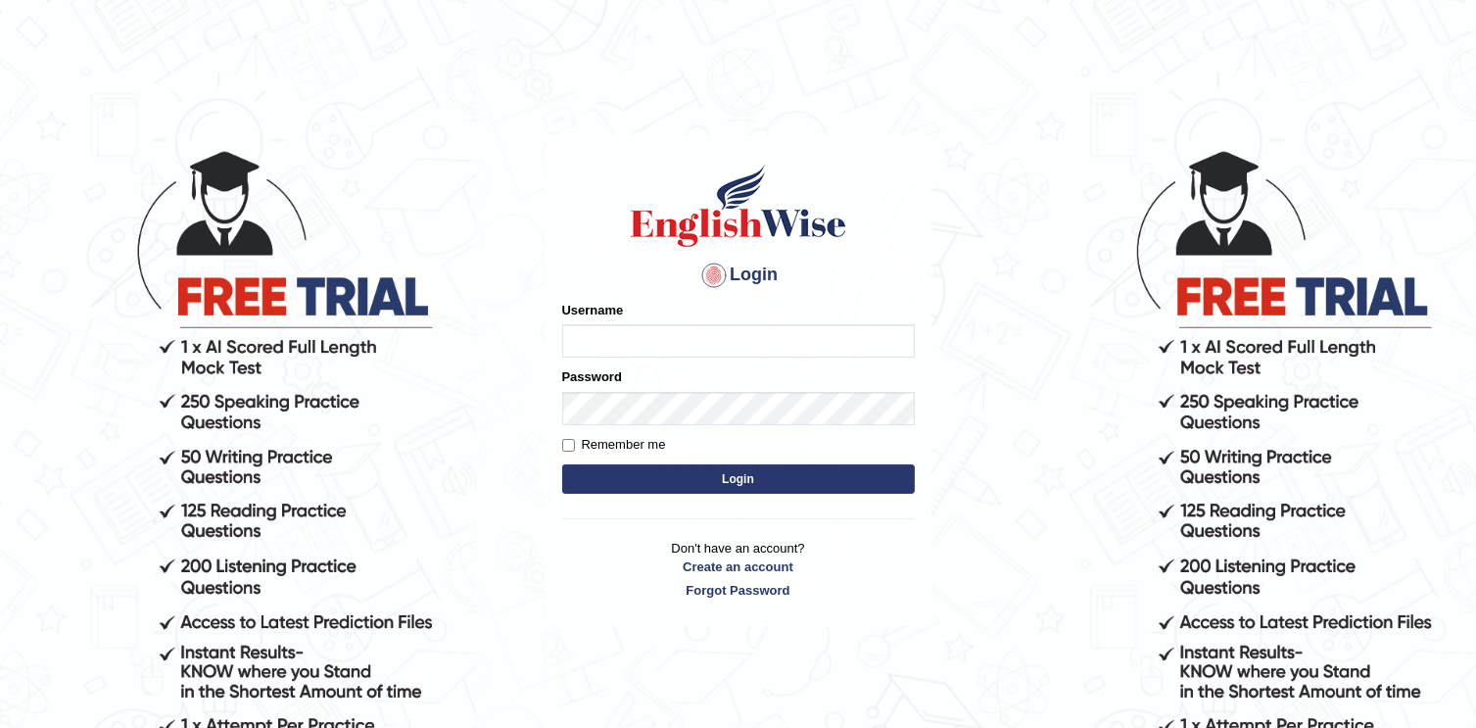
type input "tusaralom"
click at [762, 481] on button "Login" at bounding box center [738, 478] width 353 height 29
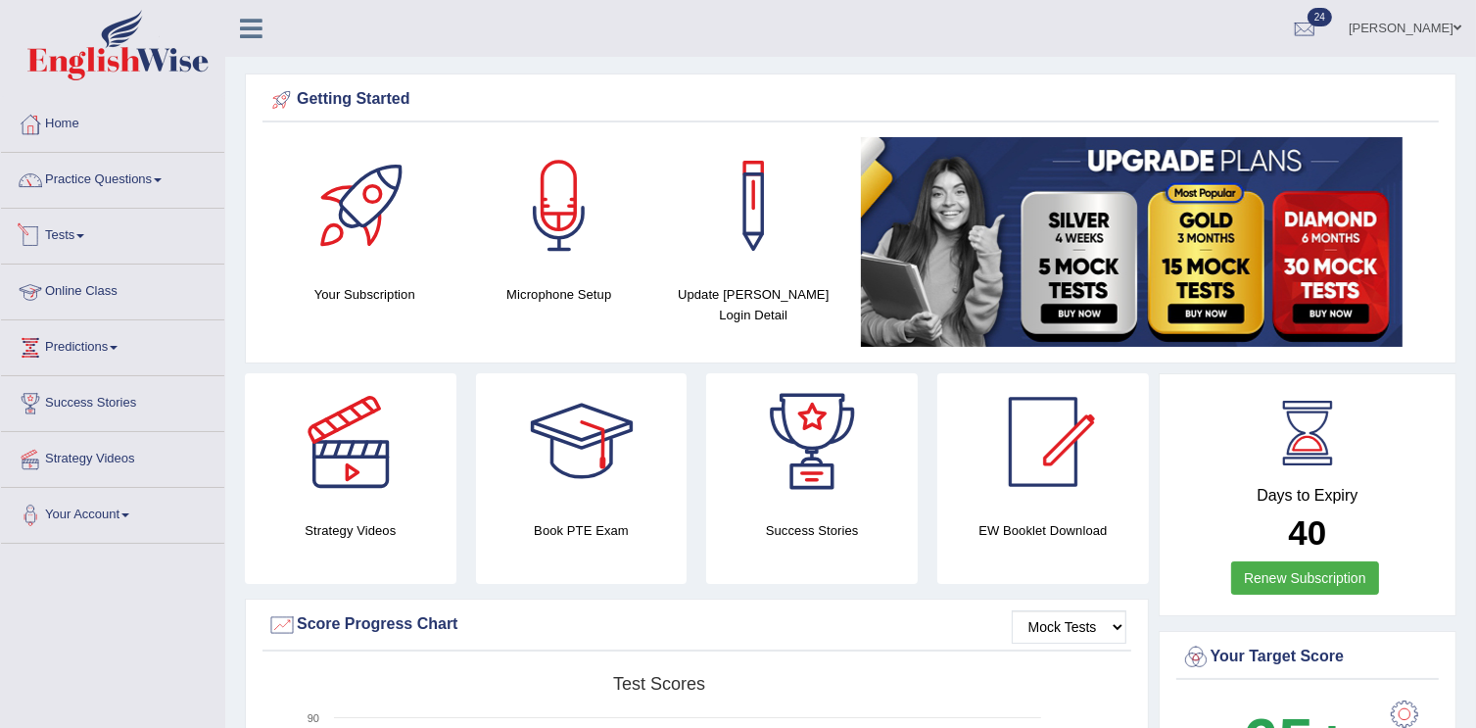
click at [89, 243] on link "Tests" at bounding box center [112, 233] width 223 height 49
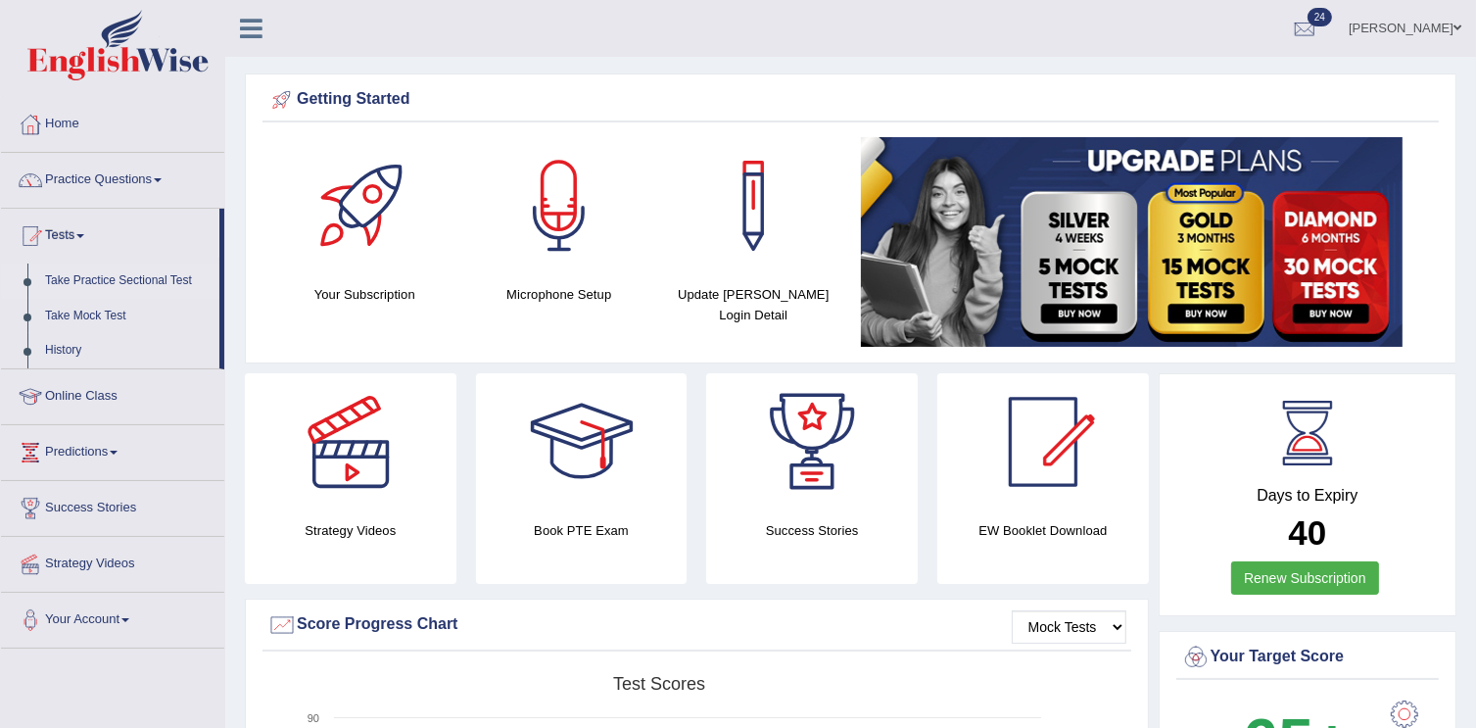
click at [165, 277] on link "Take Practice Sectional Test" at bounding box center [127, 280] width 183 height 35
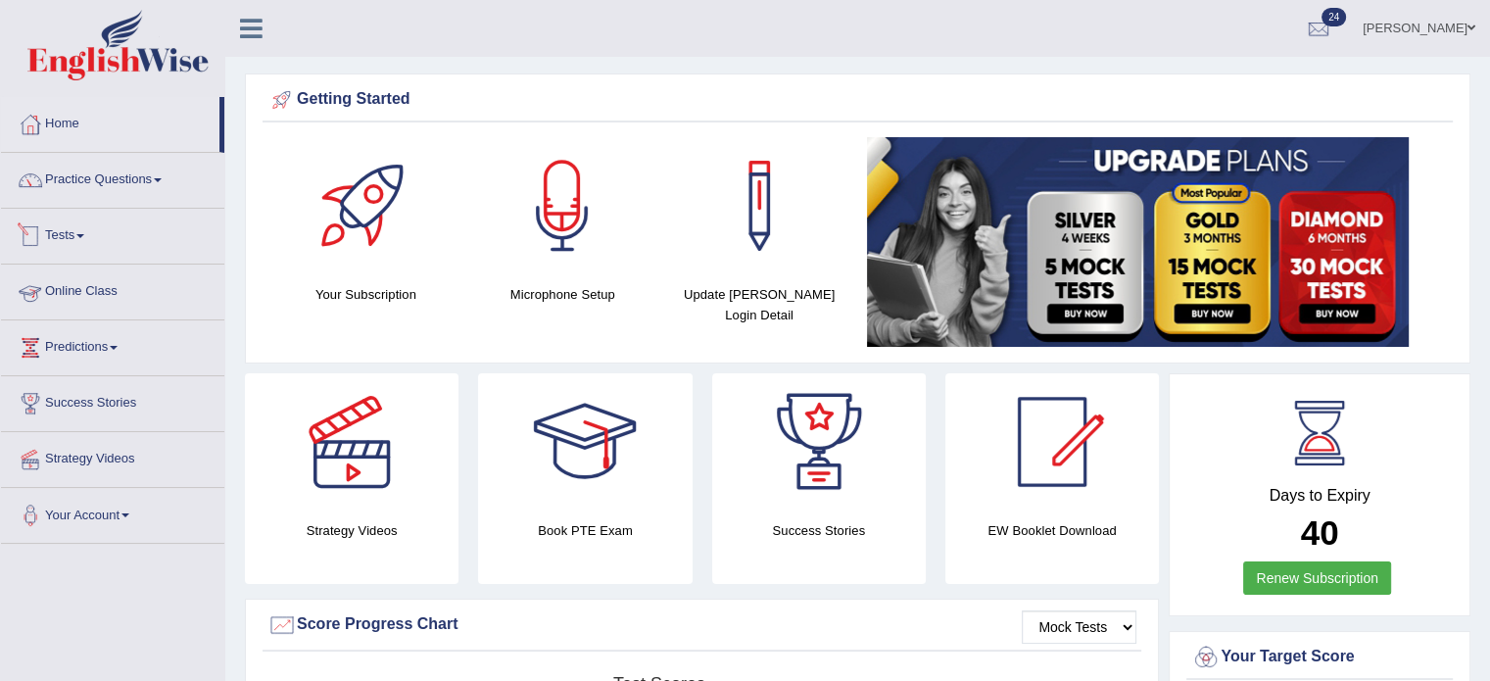
click at [92, 235] on link "Tests" at bounding box center [112, 233] width 223 height 49
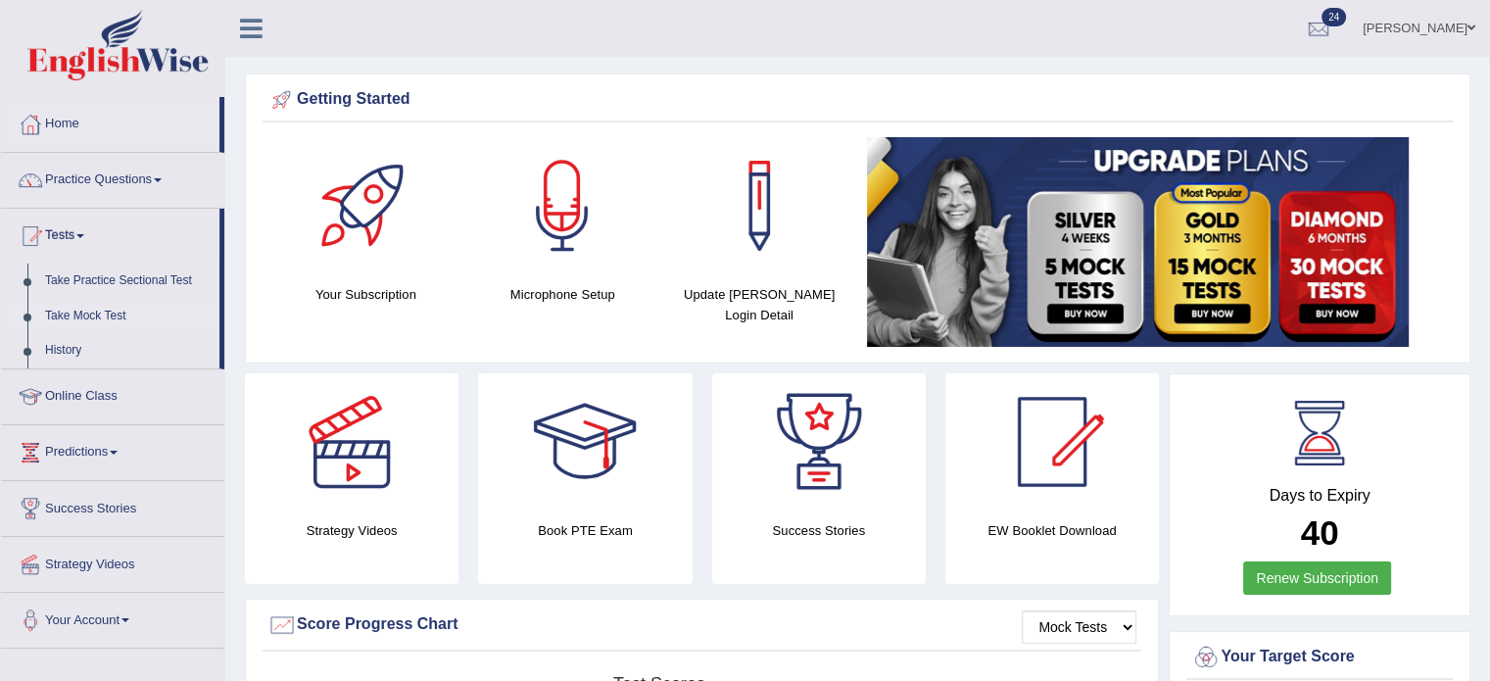
click at [141, 317] on link "Take Mock Test" at bounding box center [127, 316] width 183 height 35
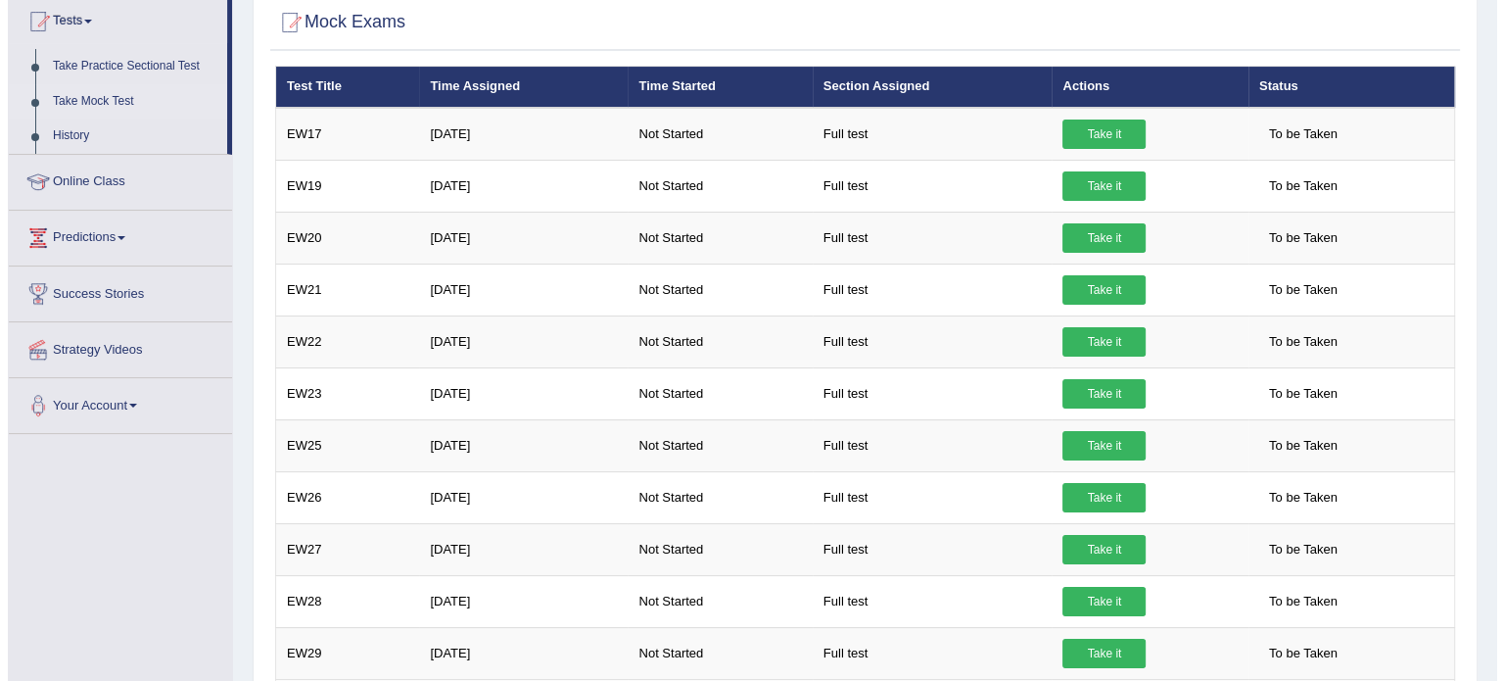
scroll to position [215, 0]
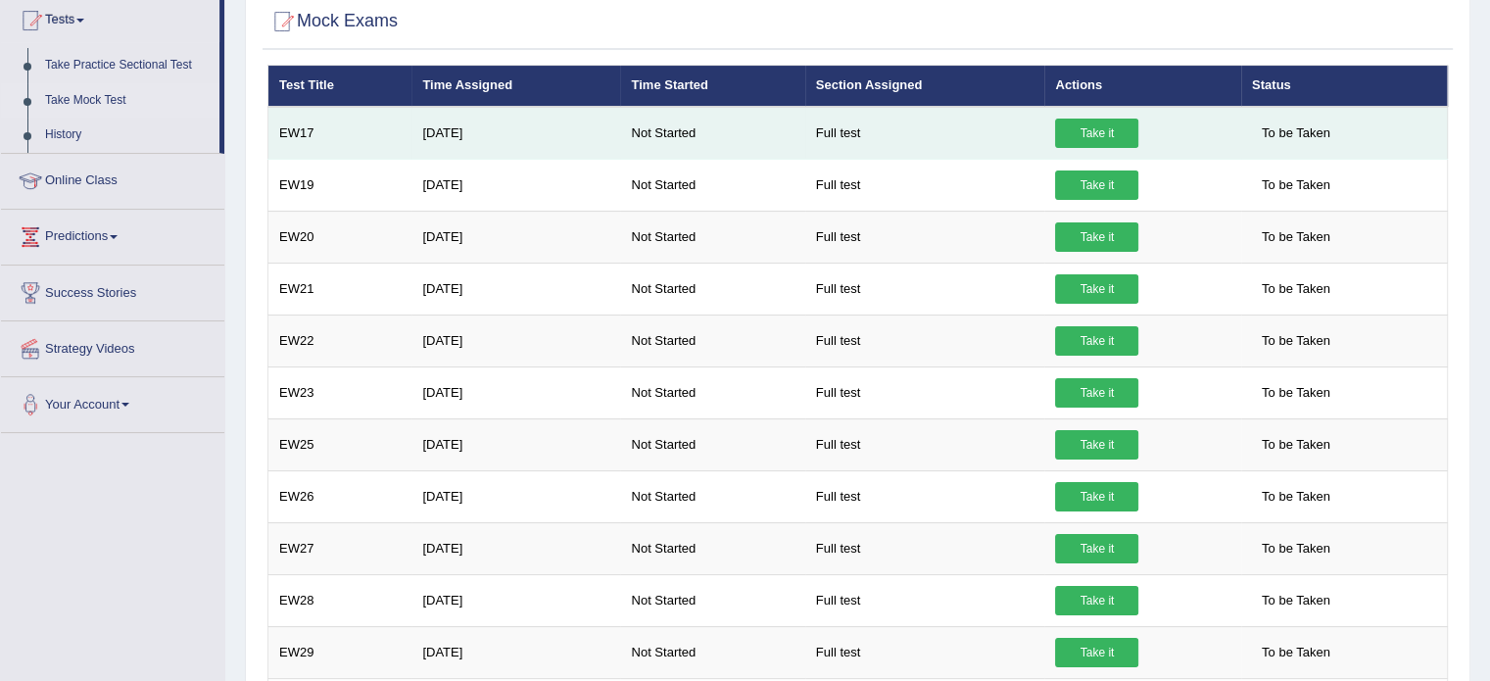
click at [1090, 132] on link "Take it" at bounding box center [1096, 132] width 83 height 29
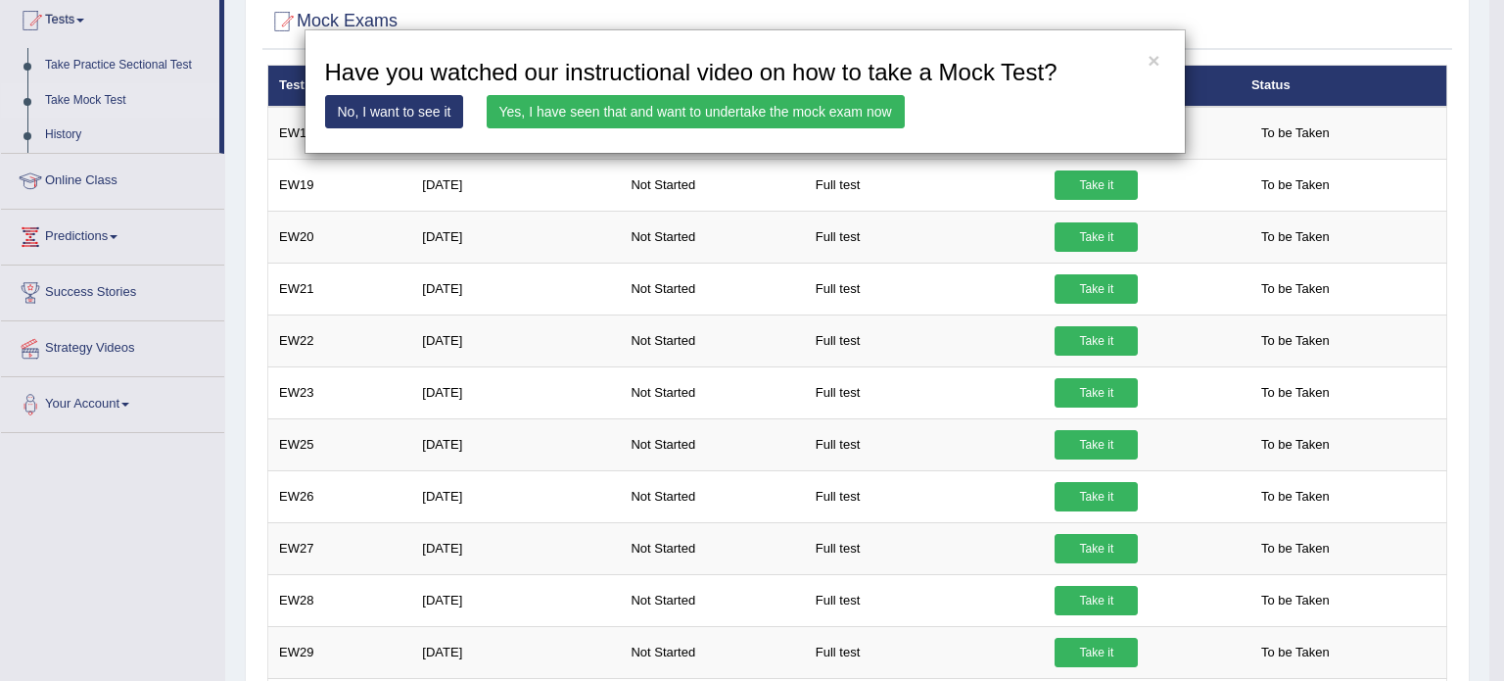
click at [789, 112] on link "Yes, I have seen that and want to undertake the mock exam now" at bounding box center [696, 111] width 418 height 33
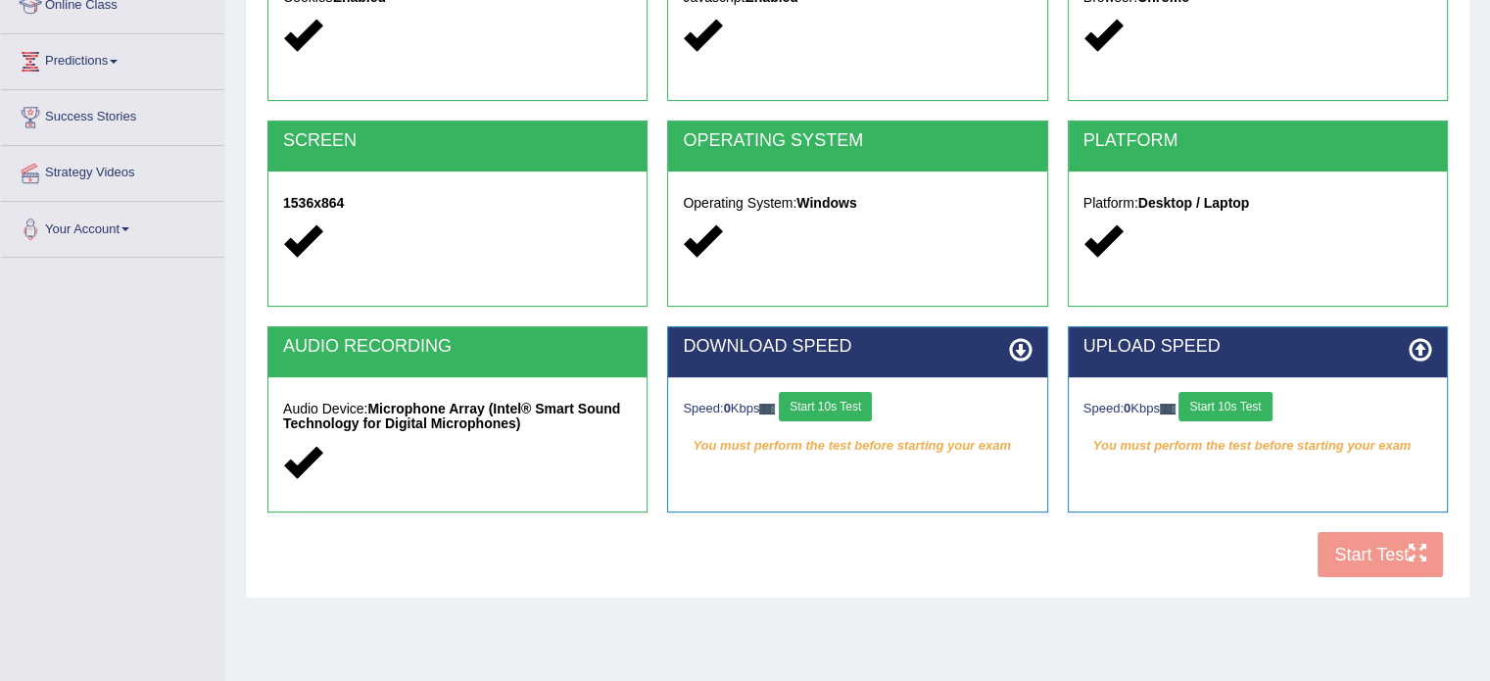
scroll to position [288, 0]
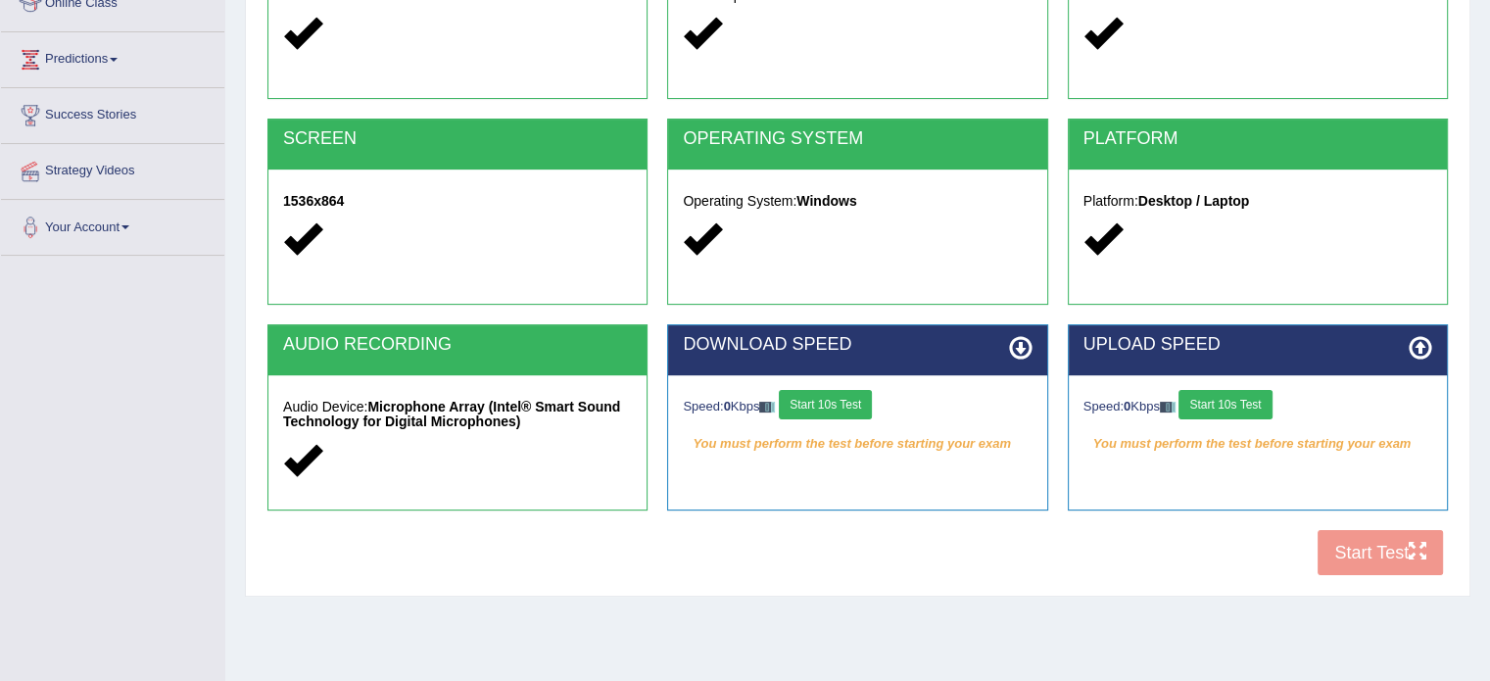
click at [834, 395] on button "Start 10s Test" at bounding box center [825, 404] width 93 height 29
click at [835, 395] on button "Start 10s Test" at bounding box center [825, 404] width 93 height 29
click at [877, 399] on button "Start 10s Test" at bounding box center [846, 404] width 93 height 29
click at [1223, 402] on button "Start 10s Test" at bounding box center [1224, 404] width 93 height 29
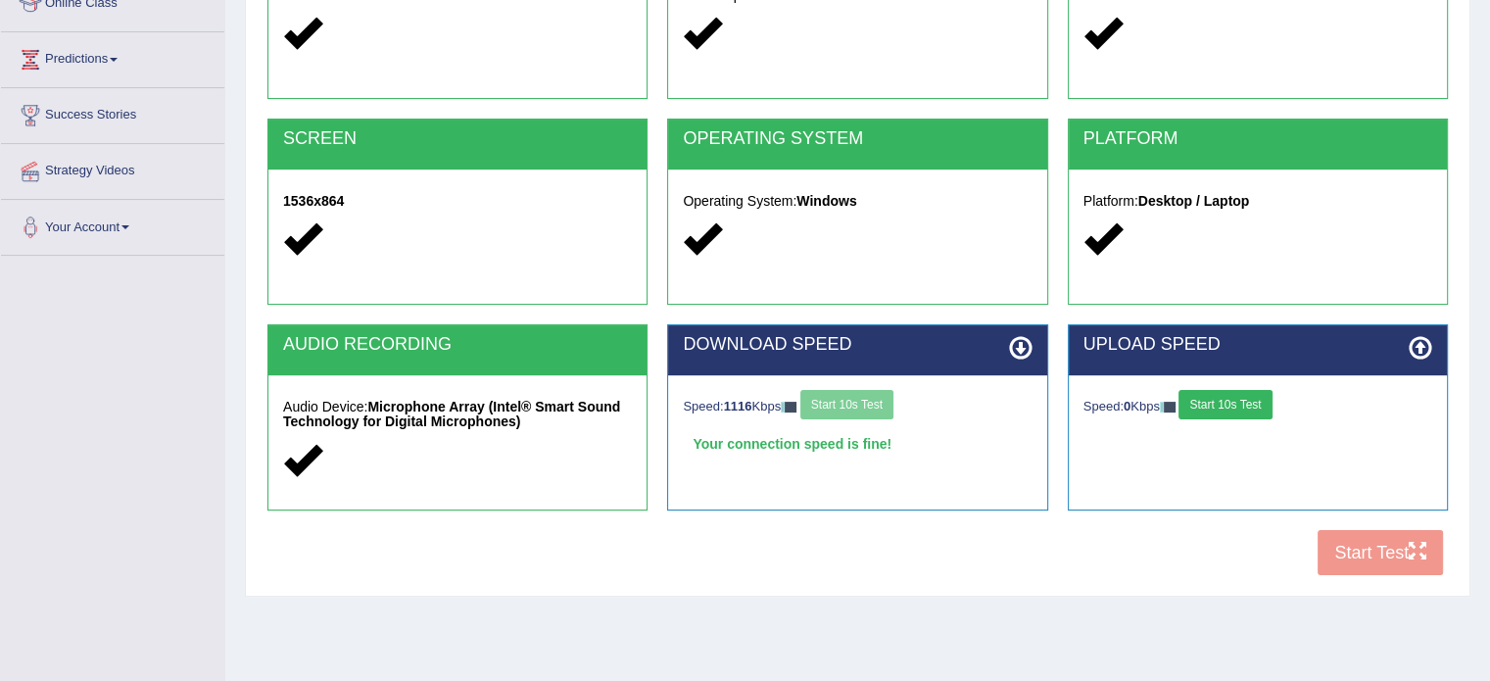
click at [1223, 403] on button "Start 10s Test" at bounding box center [1224, 404] width 93 height 29
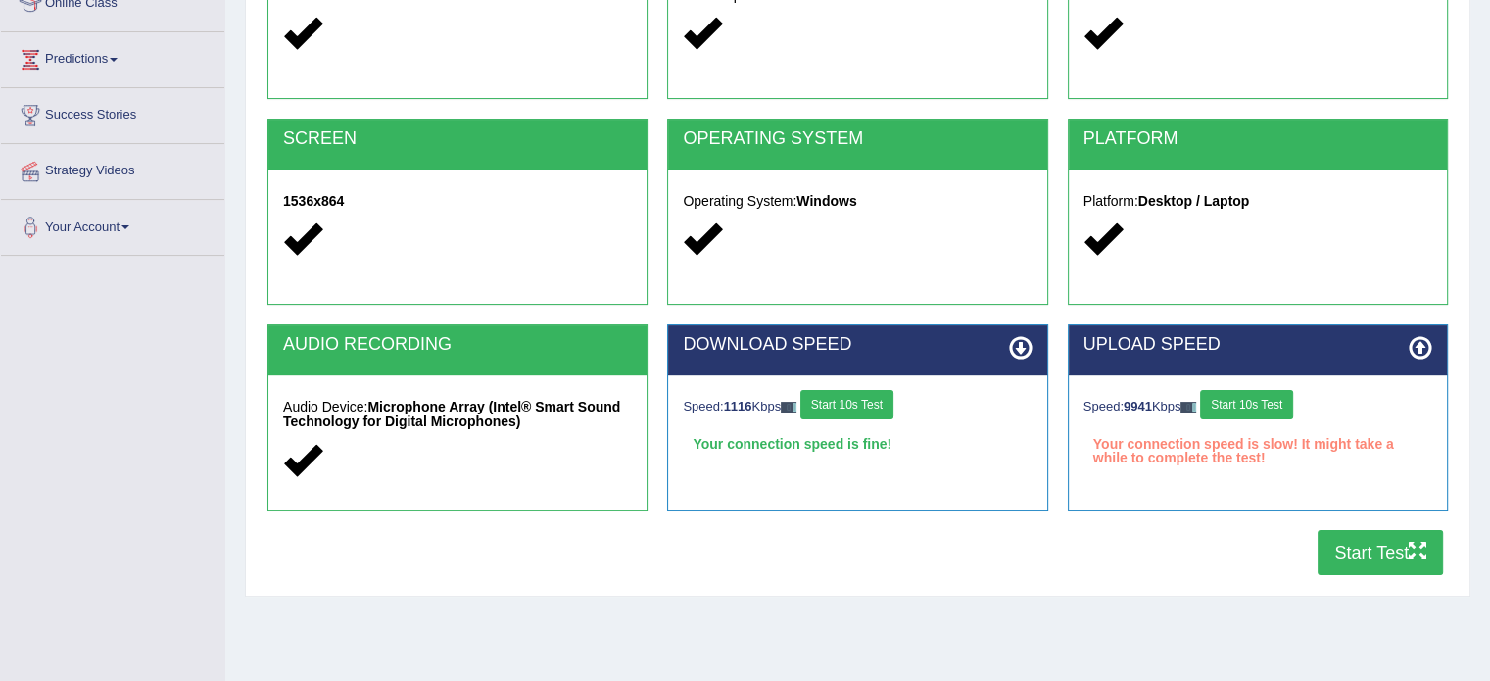
drag, startPoint x: 1250, startPoint y: 399, endPoint x: 1301, endPoint y: 457, distance: 77.8
click at [1252, 401] on button "Start 10s Test" at bounding box center [1246, 404] width 93 height 29
click at [1359, 542] on button "Start Test" at bounding box center [1379, 552] width 125 height 45
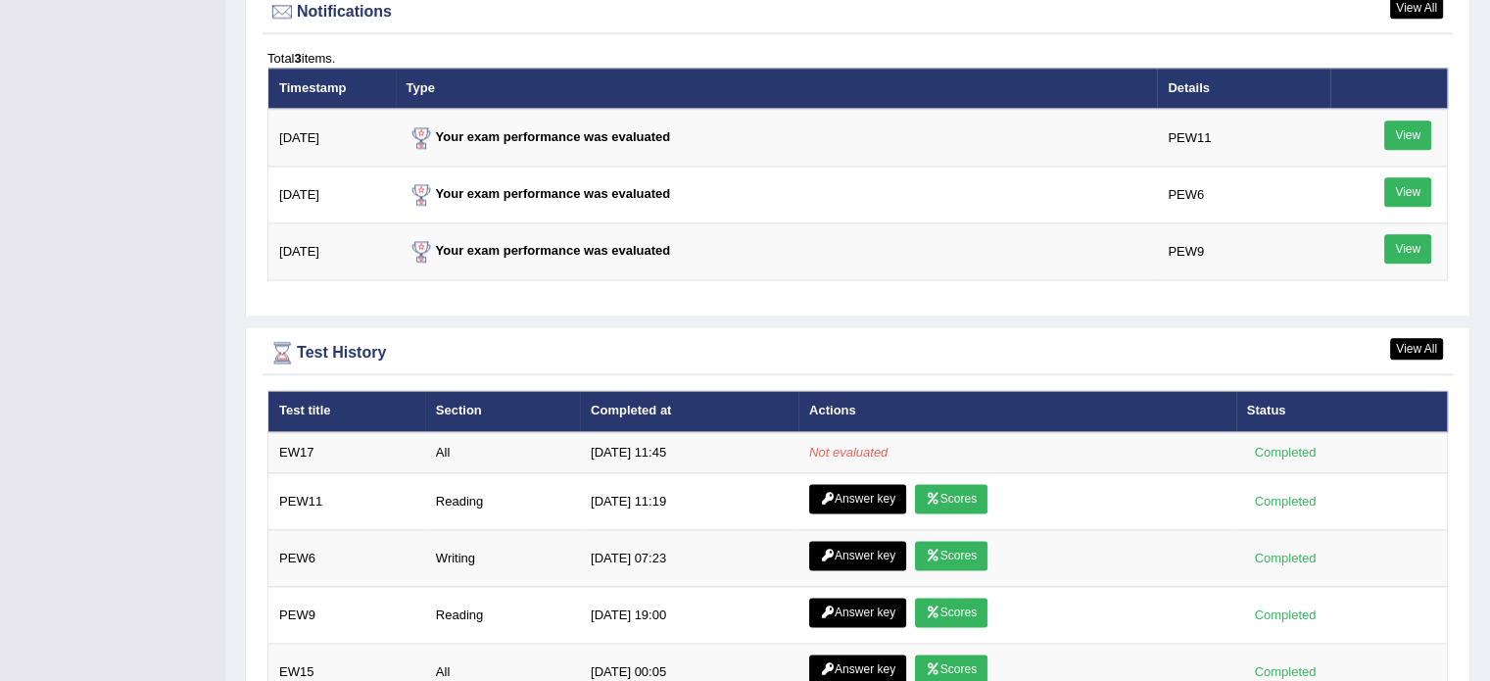
scroll to position [2437, 0]
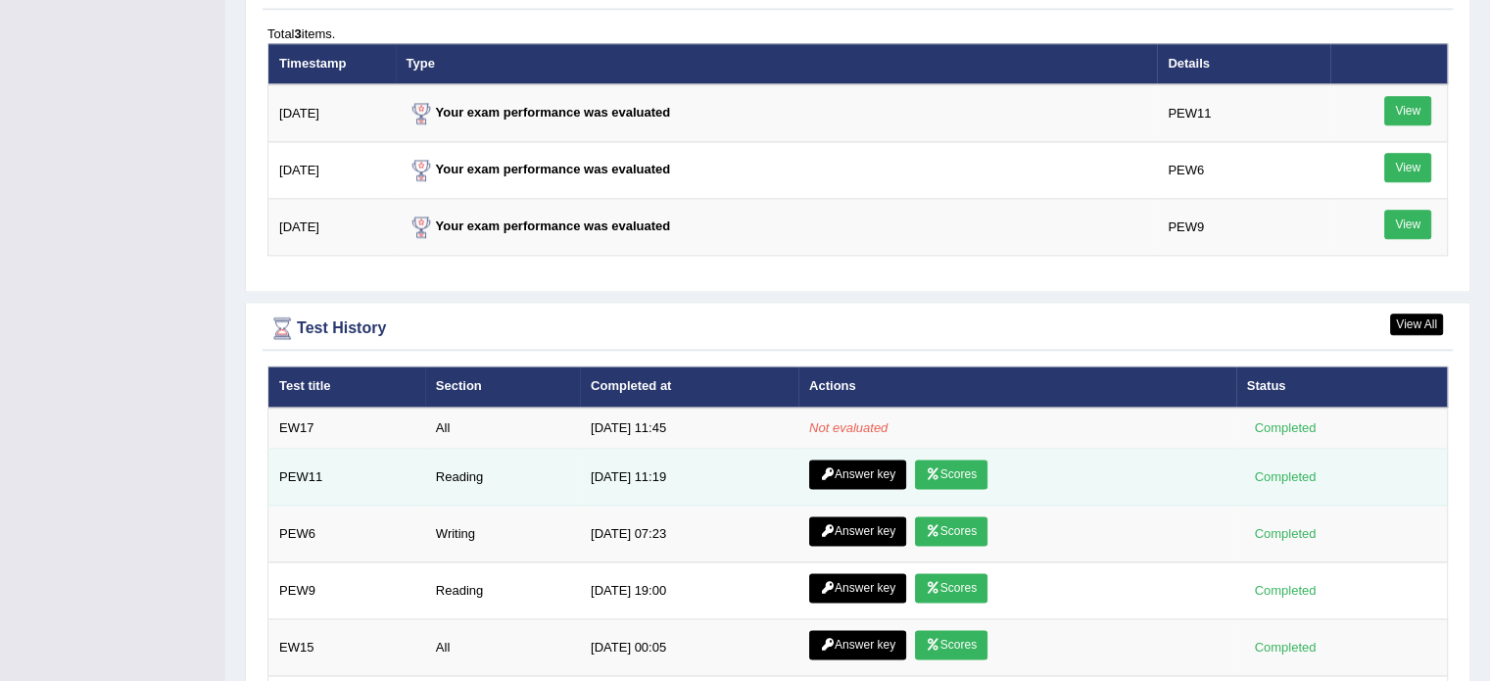
click at [938, 464] on link "Scores" at bounding box center [951, 473] width 72 height 29
click at [853, 459] on link "Answer key" at bounding box center [857, 473] width 97 height 29
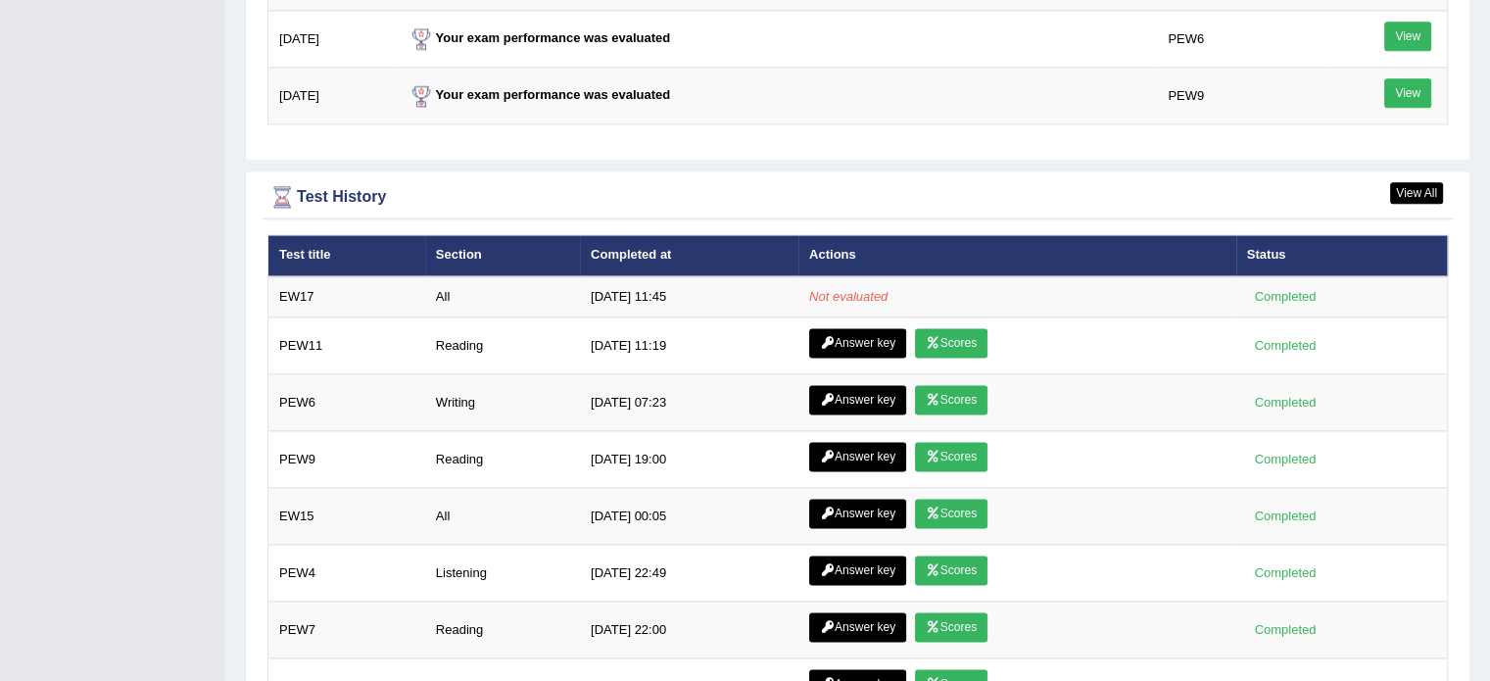
scroll to position [2570, 0]
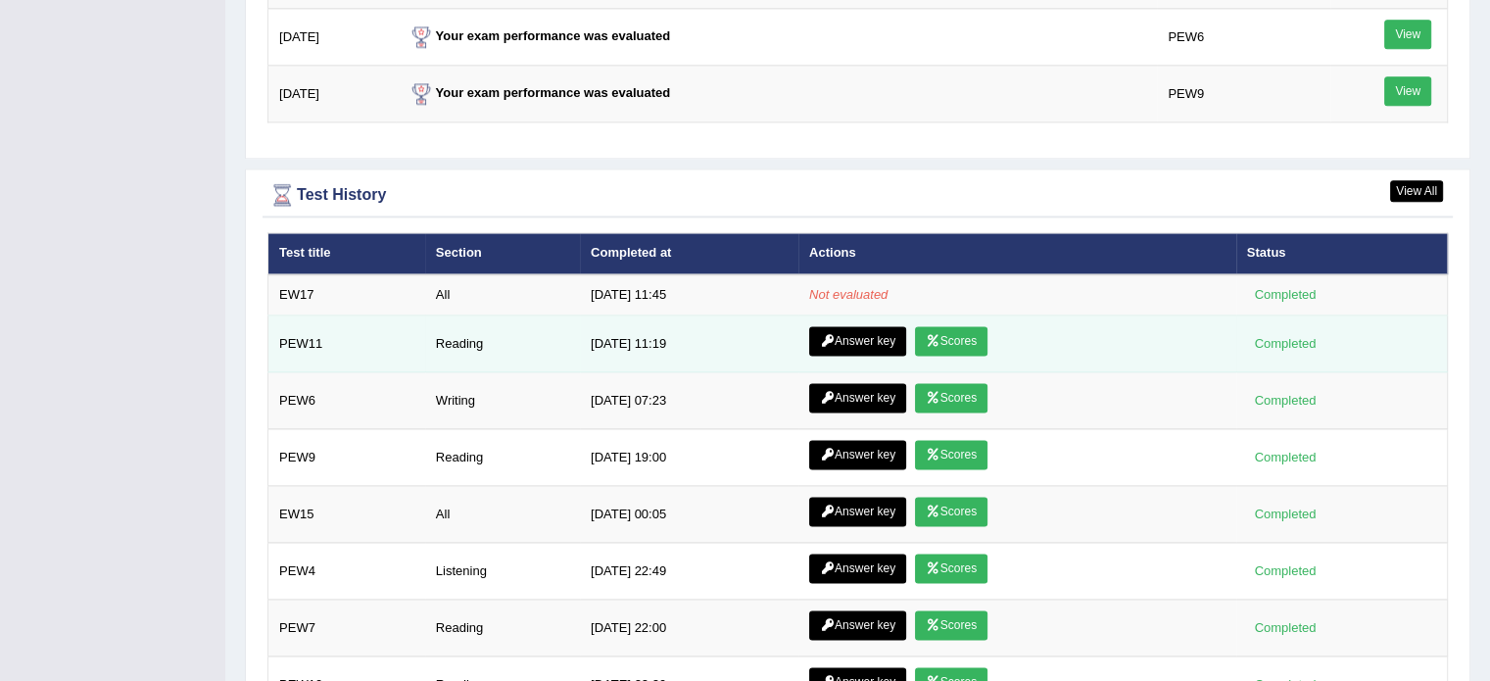
click at [983, 326] on link "Scores" at bounding box center [951, 340] width 72 height 29
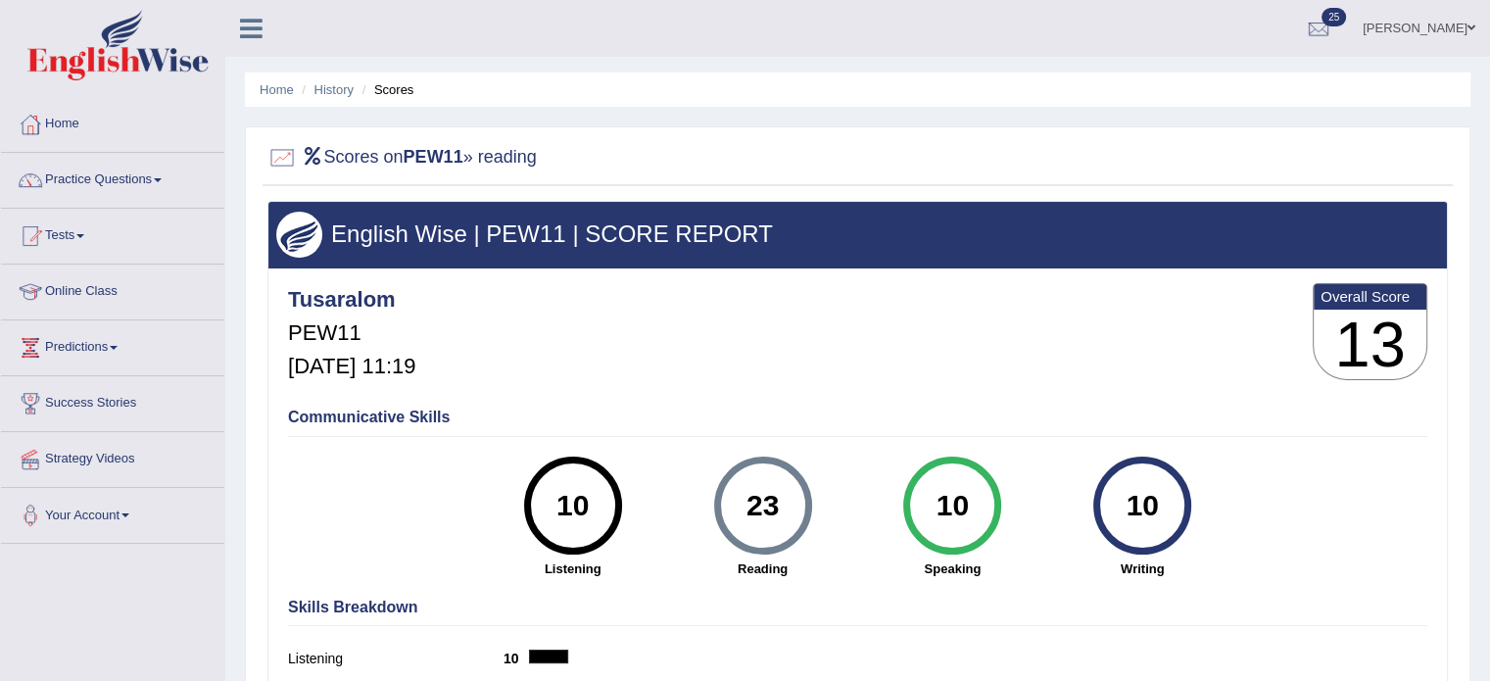
click at [969, 323] on div "Tusaralom PEW11 Aug 30, 2025, 11:19 Overall Score 13" at bounding box center [857, 336] width 1149 height 117
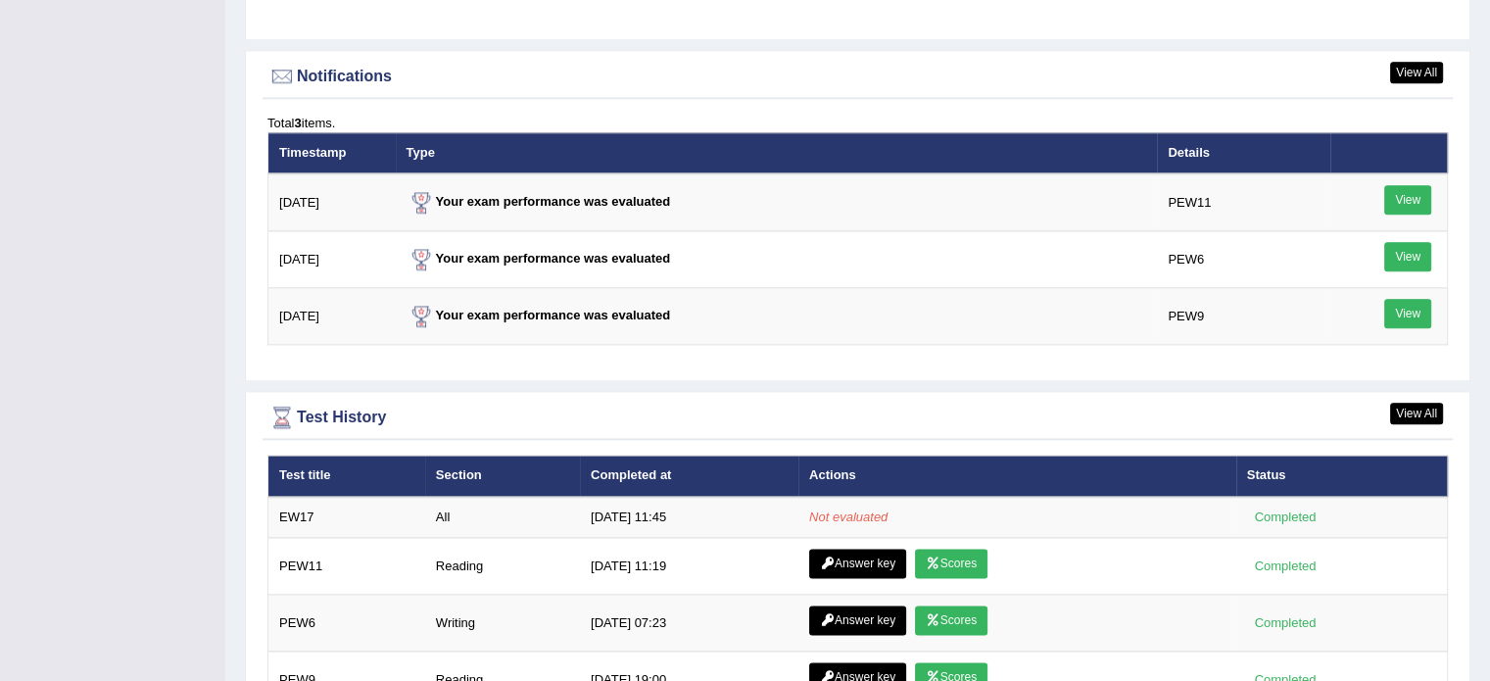
scroll to position [2346, 0]
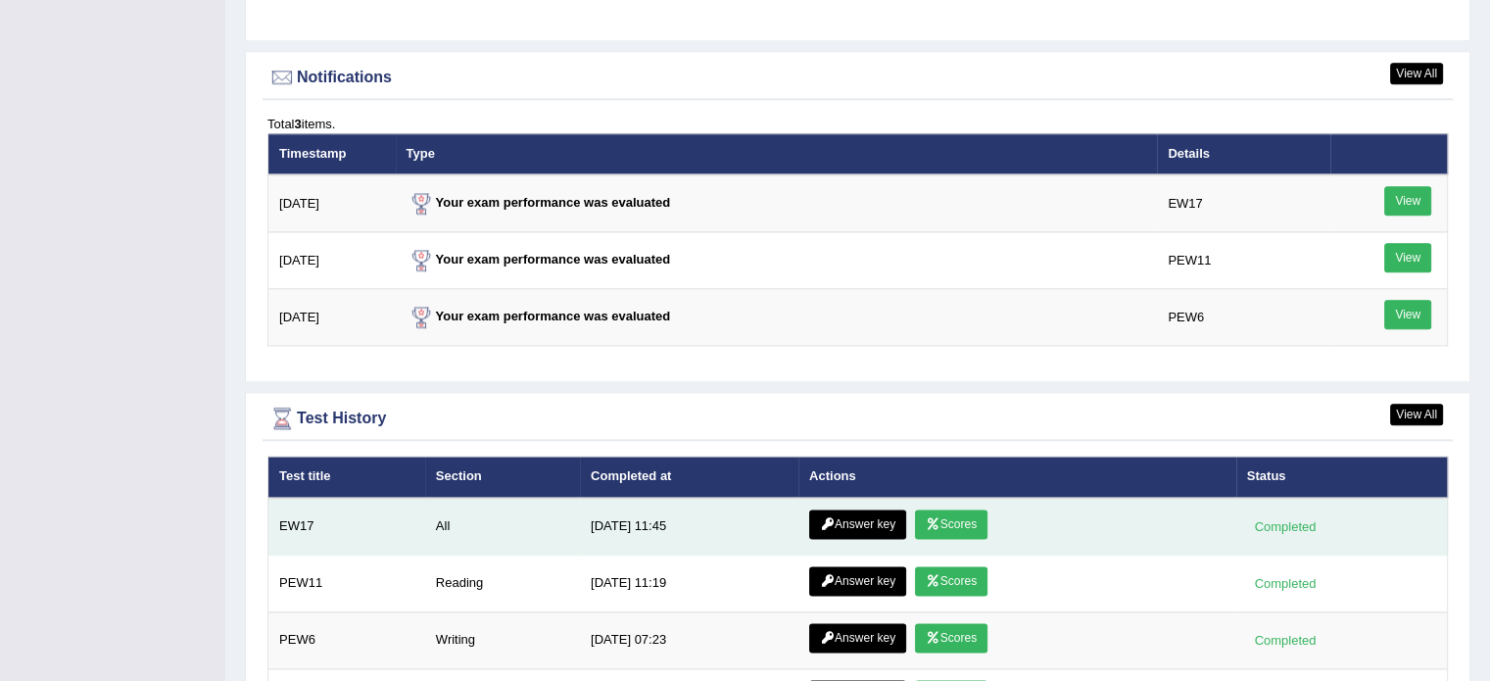
click at [965, 515] on link "Scores" at bounding box center [951, 523] width 72 height 29
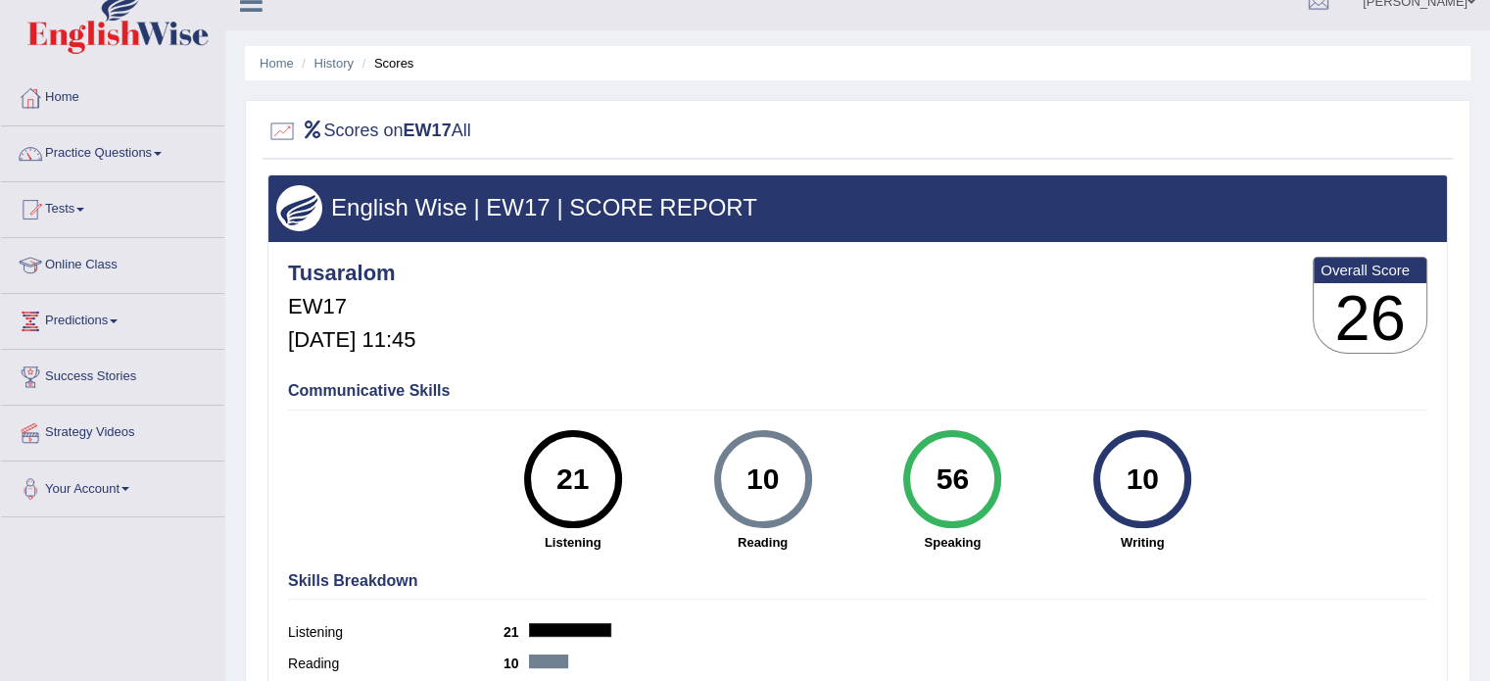
scroll to position [25, 0]
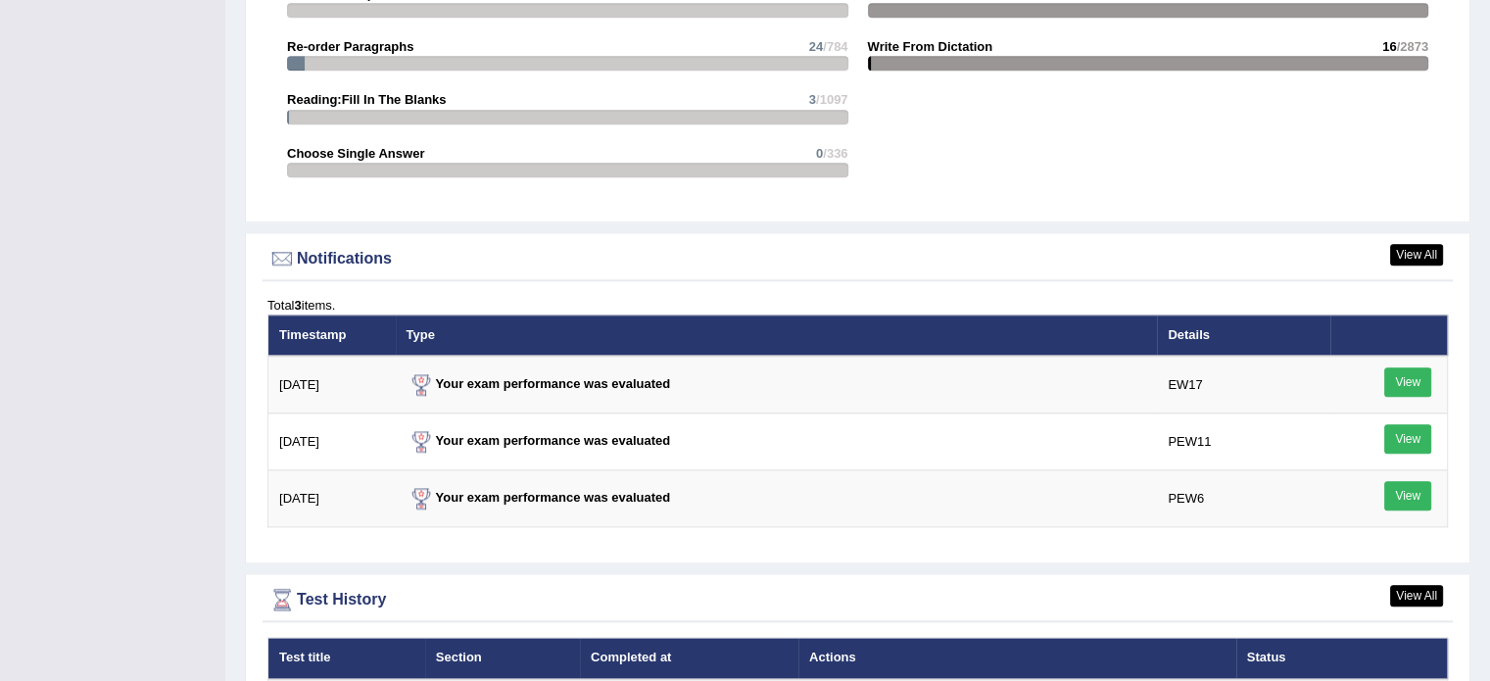
scroll to position [2275, 0]
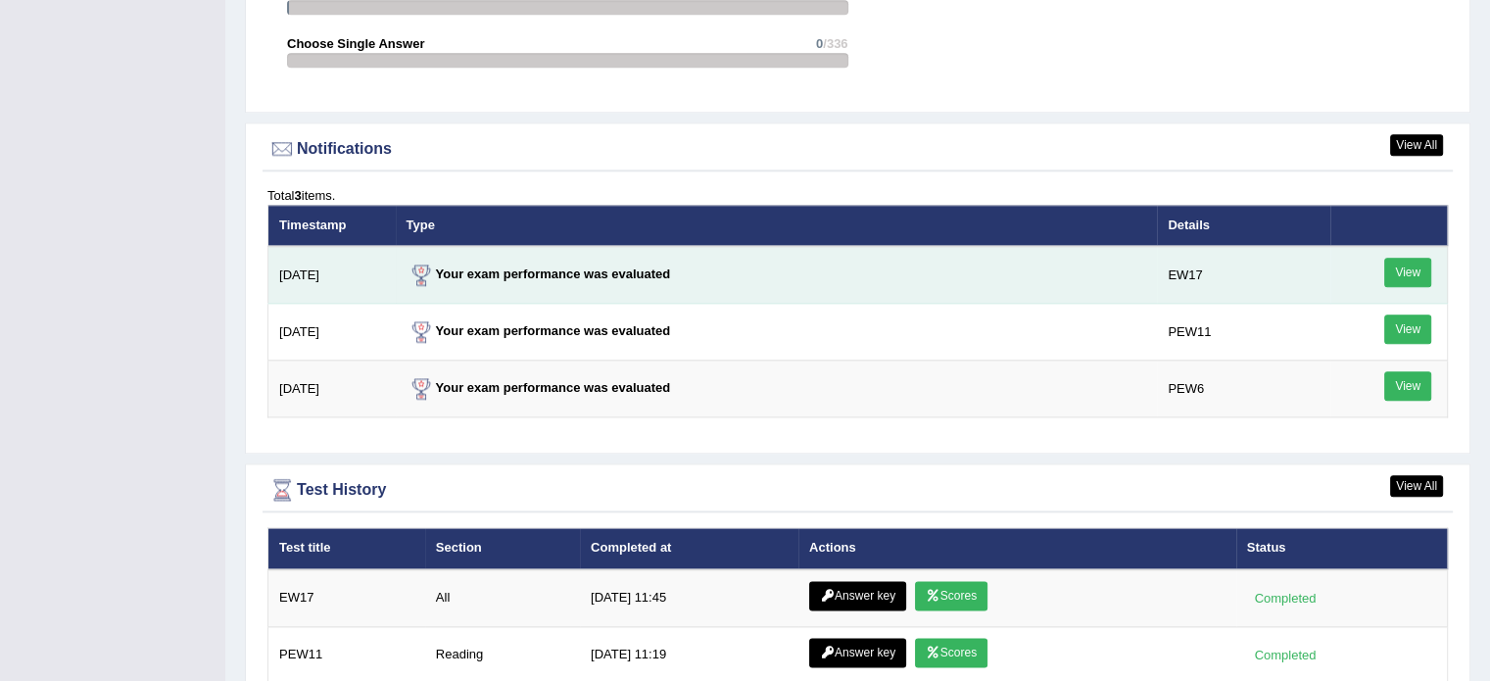
click at [1398, 261] on link "View" at bounding box center [1407, 272] width 47 height 29
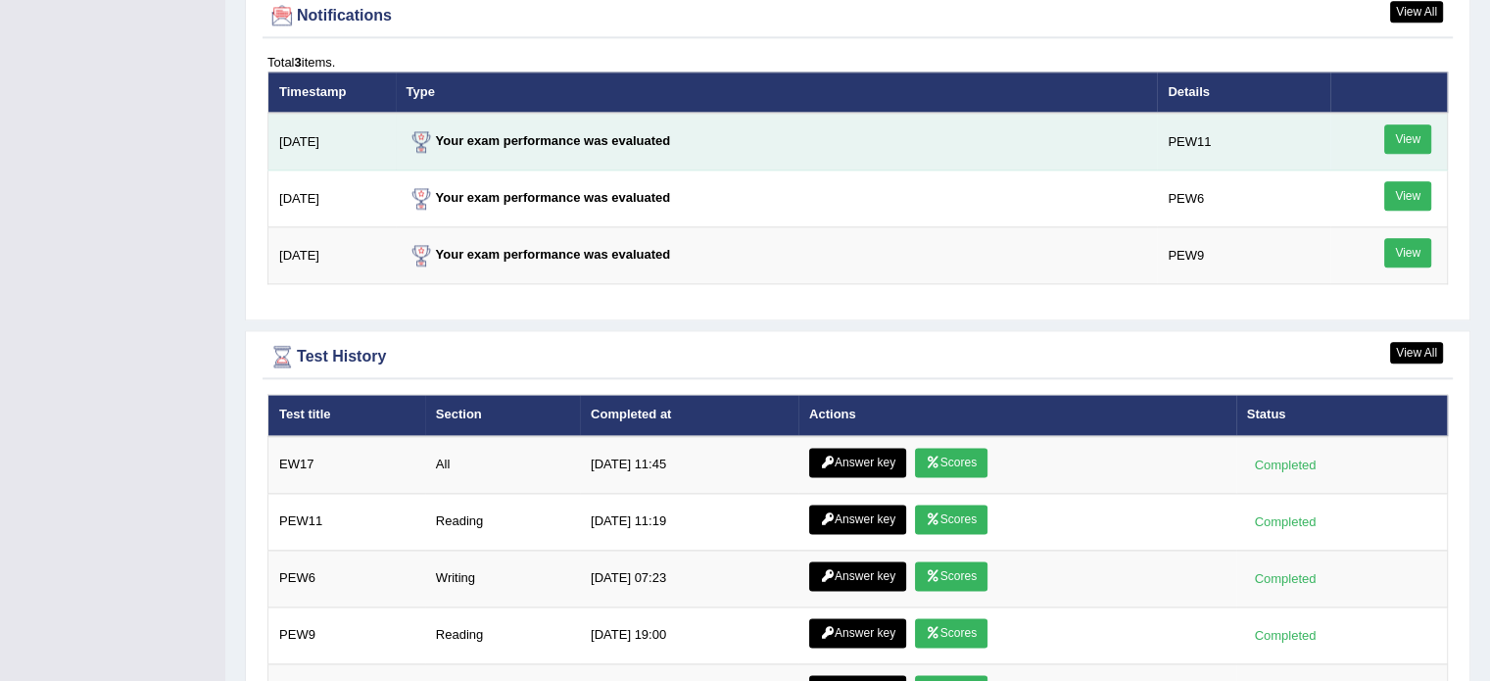
scroll to position [2413, 0]
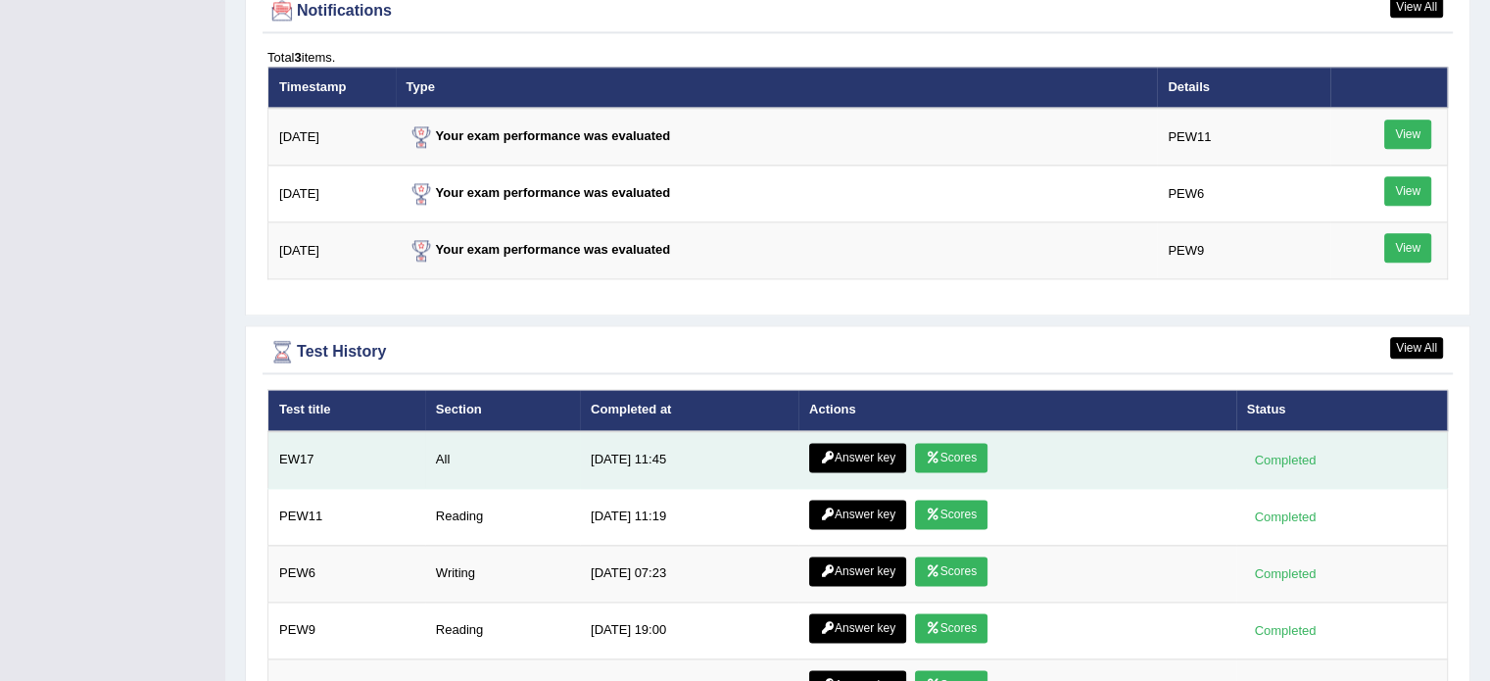
click at [842, 443] on link "Answer key" at bounding box center [857, 457] width 97 height 29
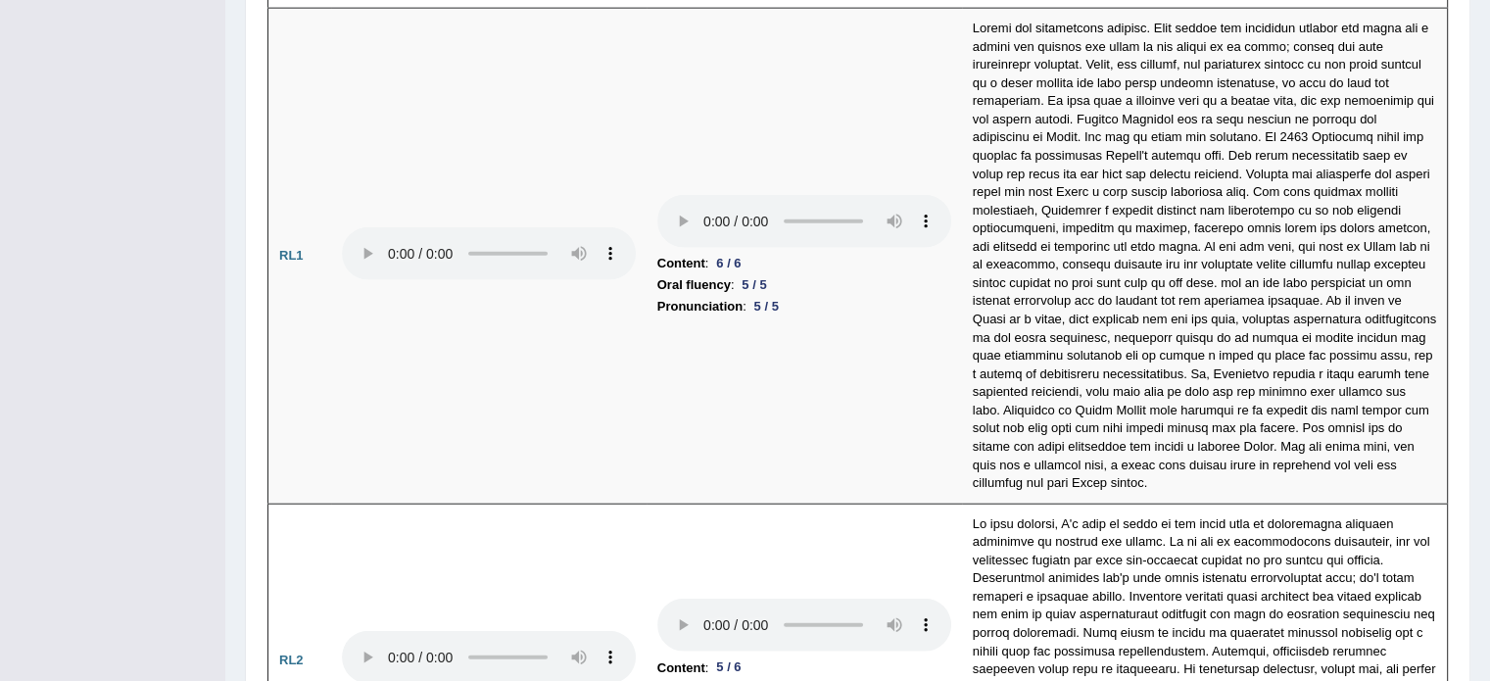
scroll to position [4663, 0]
